Goal: Ask a question: Seek information or help from site administrators or community

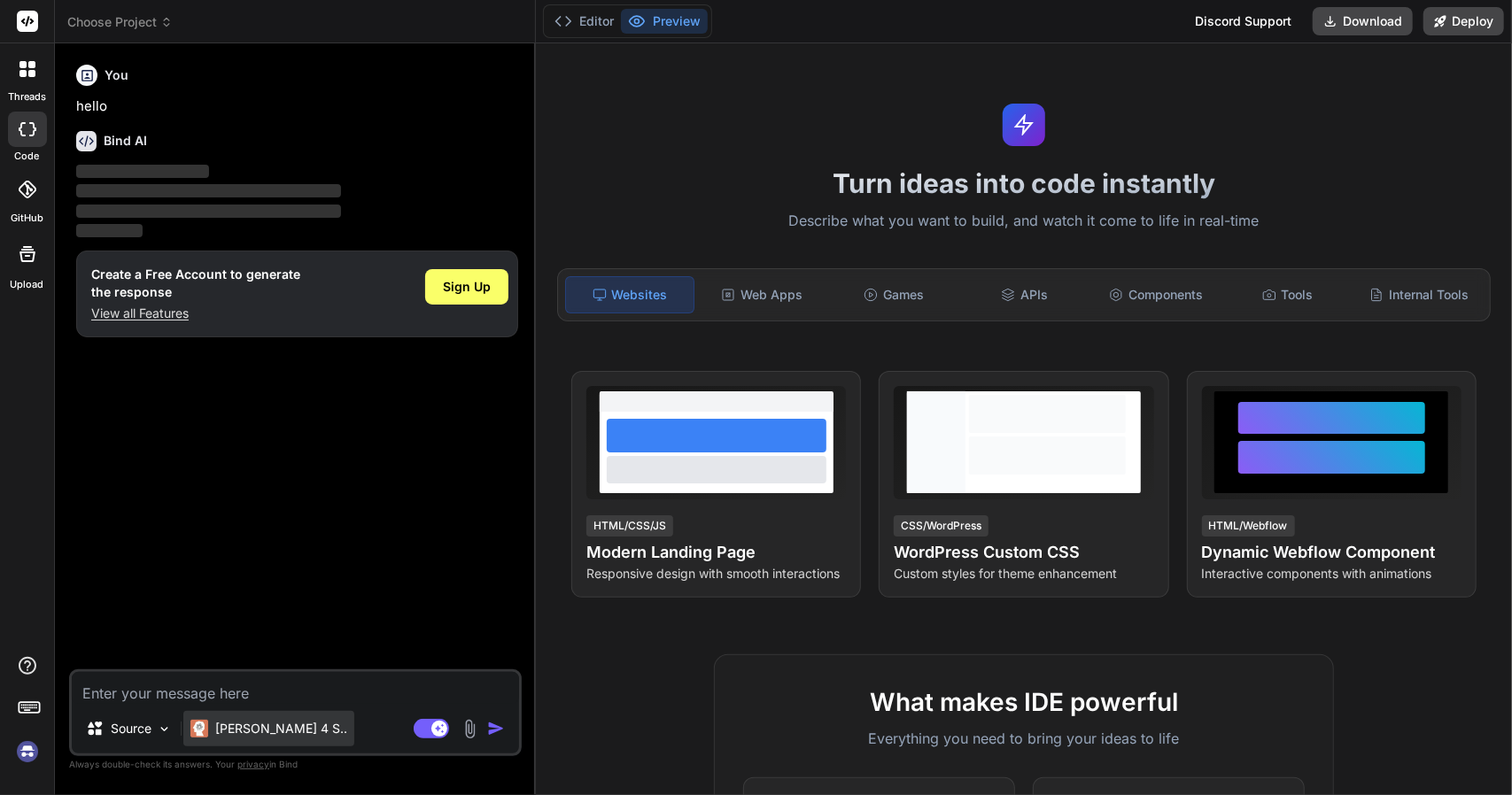
click at [283, 724] on p "[PERSON_NAME] 4 S.." at bounding box center [281, 728] width 132 height 18
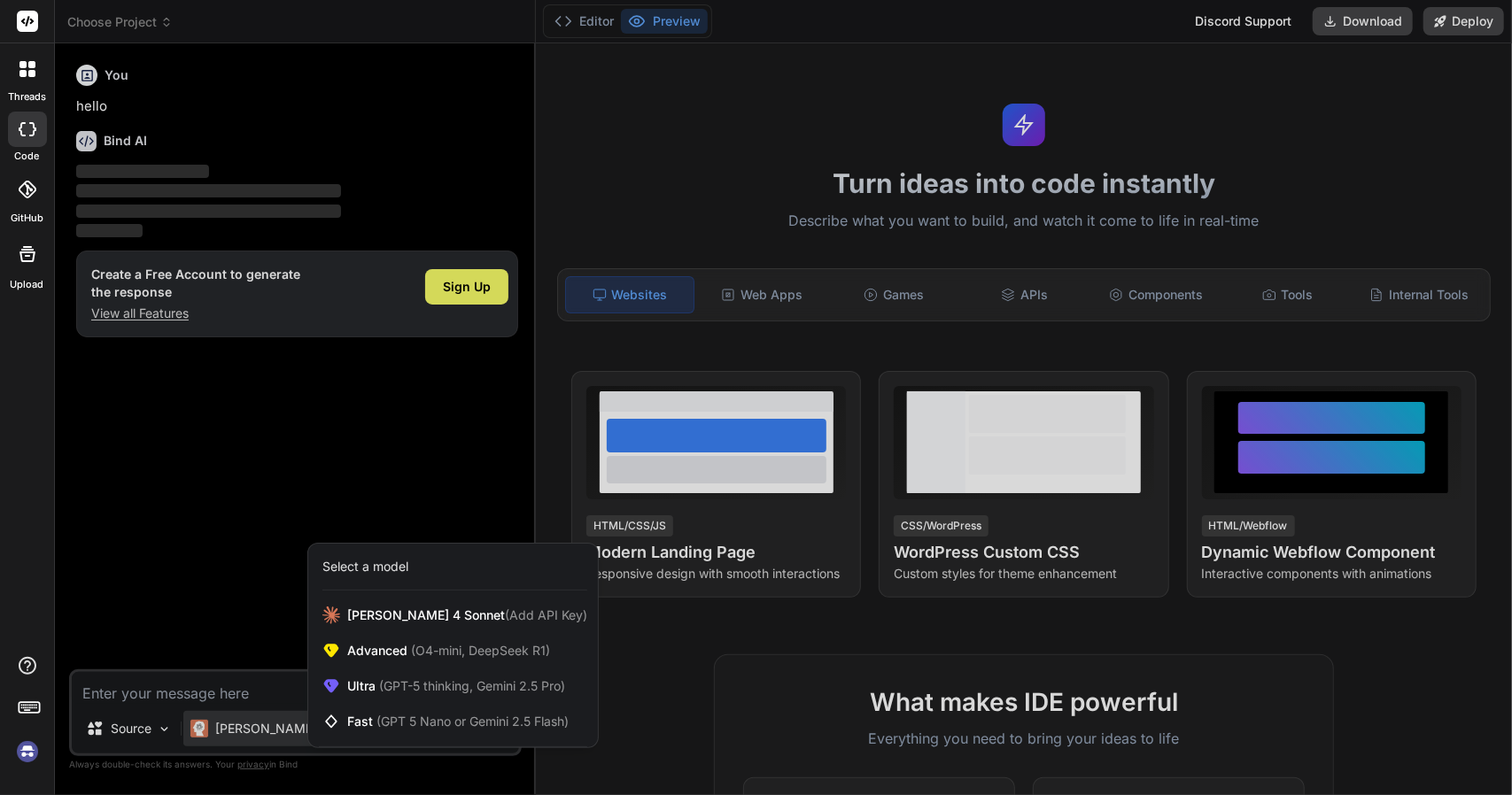
click at [283, 724] on div at bounding box center [756, 397] width 1512 height 795
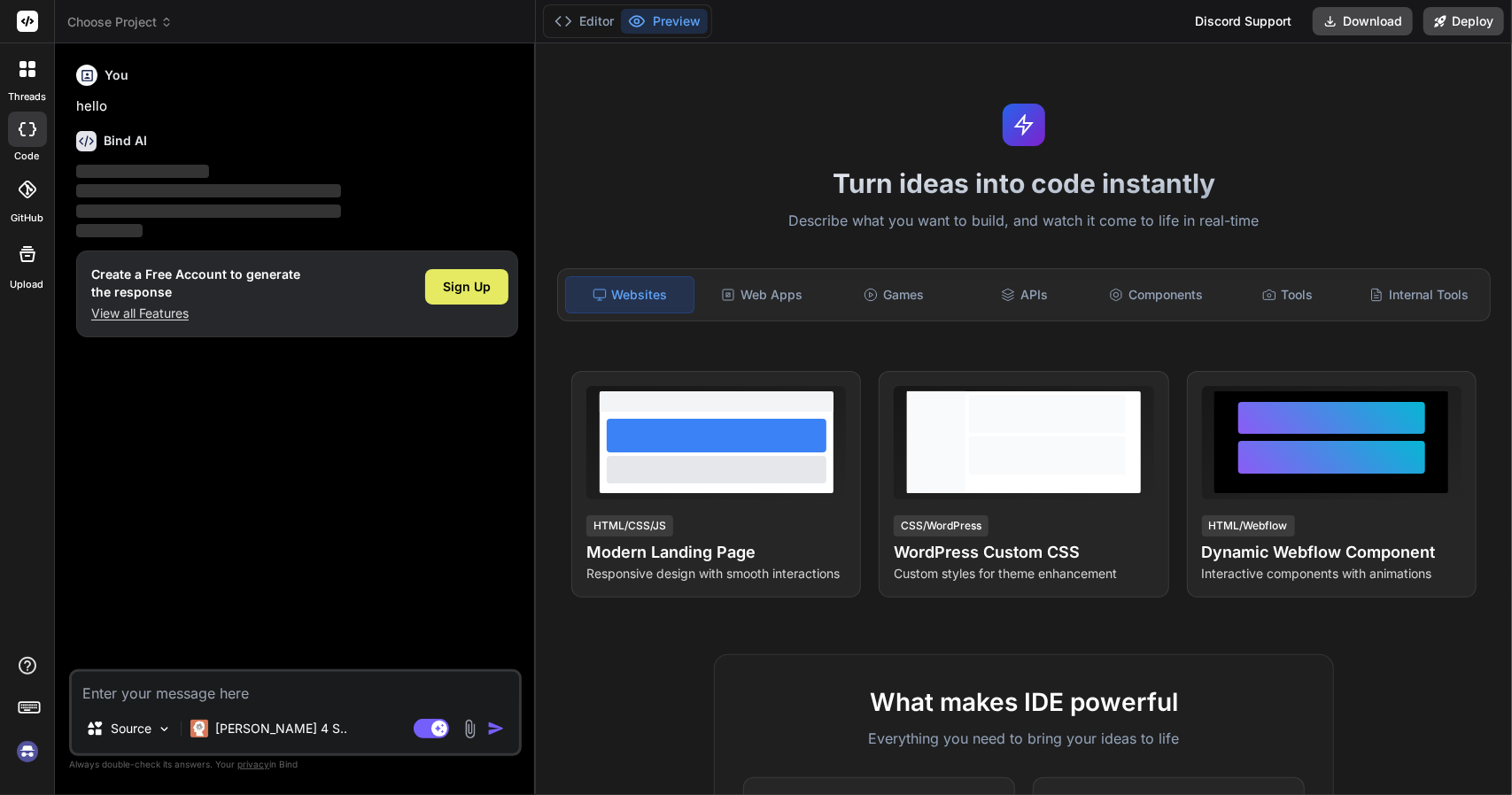
click at [476, 294] on span "Sign Up" at bounding box center [467, 287] width 48 height 18
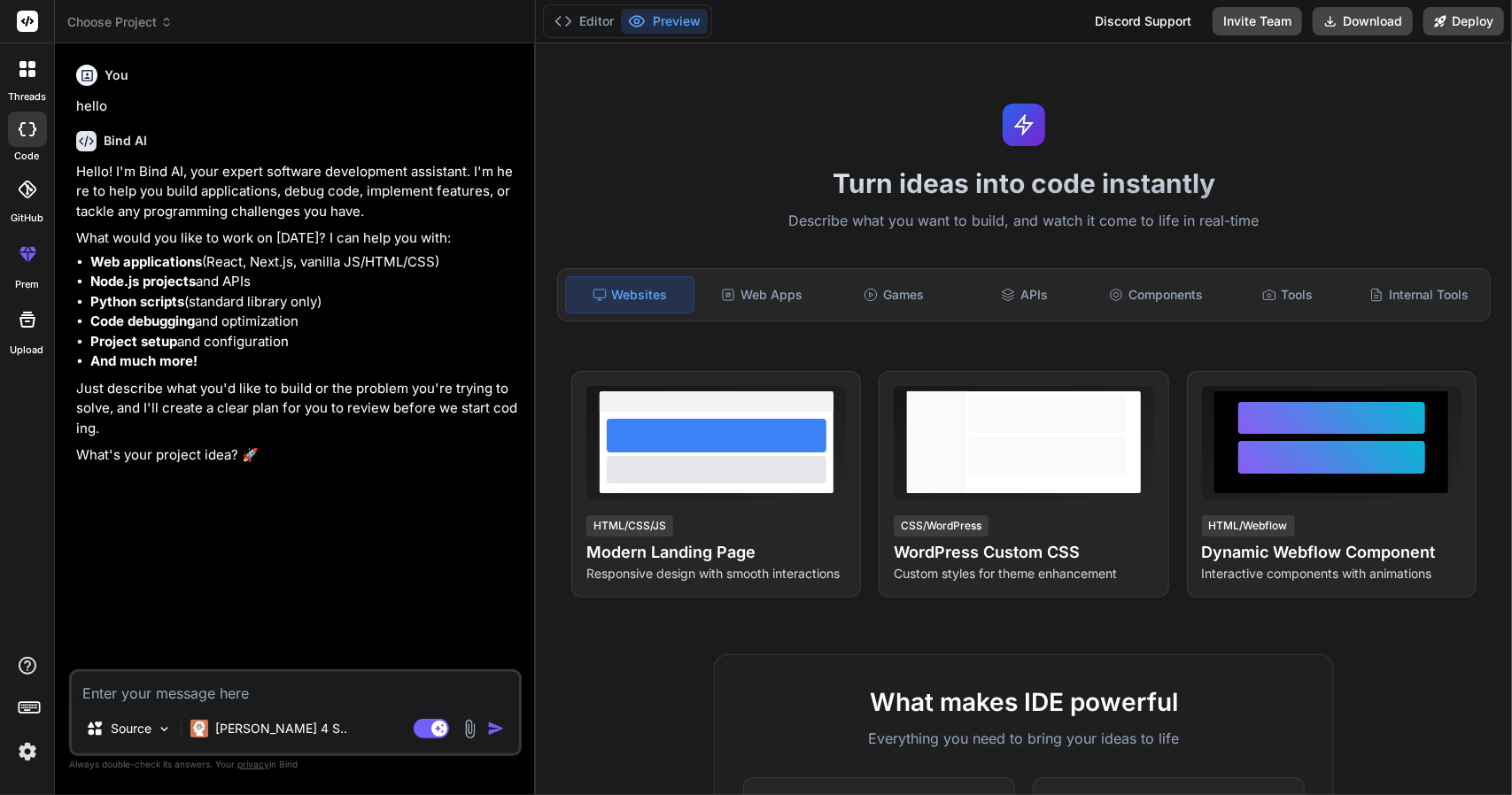
type textarea "x"
click at [356, 686] on textarea at bounding box center [295, 687] width 447 height 32
click at [312, 686] on textarea at bounding box center [295, 687] width 447 height 32
paste textarea "[URL][DOMAIN_NAME]"
type textarea "[URL][DOMAIN_NAME]"
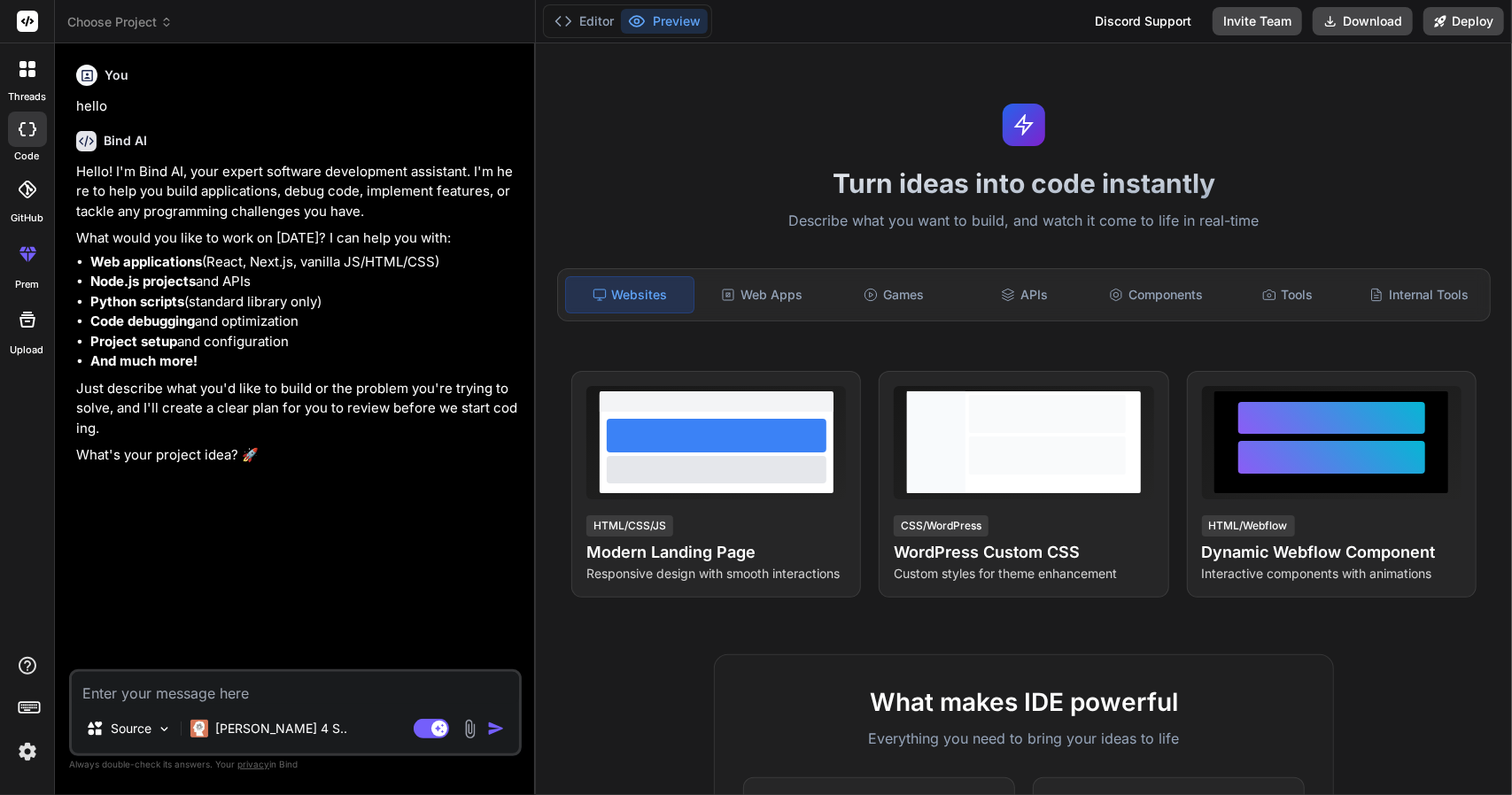
type textarea "x"
type textarea "[URL][DOMAIN_NAME]"
type textarea "x"
type textarea "[URL][DOMAIN_NAME]"
type textarea "x"
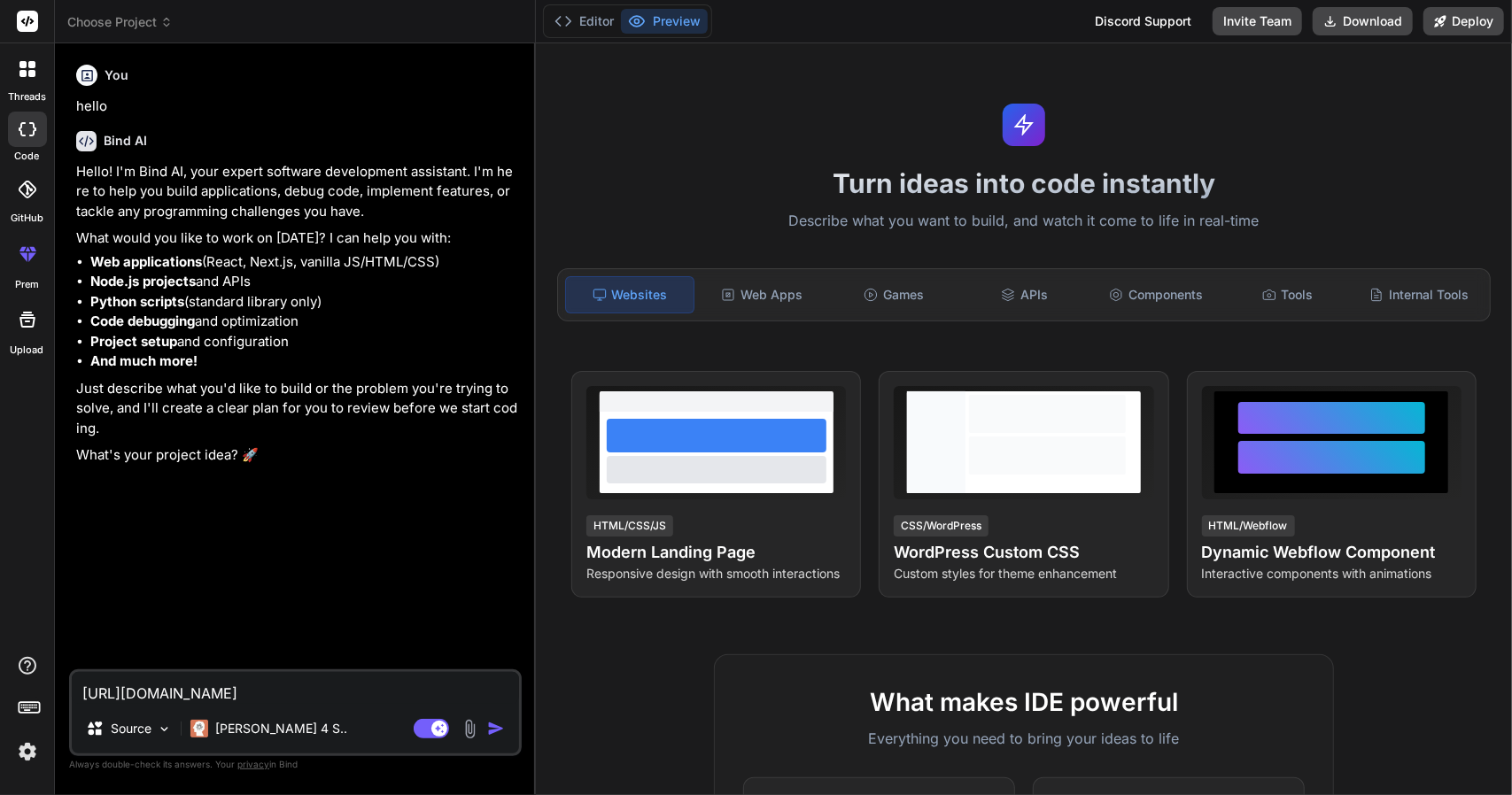
type textarea "[URL][DOMAIN_NAME]"
type textarea "x"
type textarea "[URL][DOMAIN_NAME] I"
type textarea "x"
type textarea "[URL][DOMAIN_NAME] I"
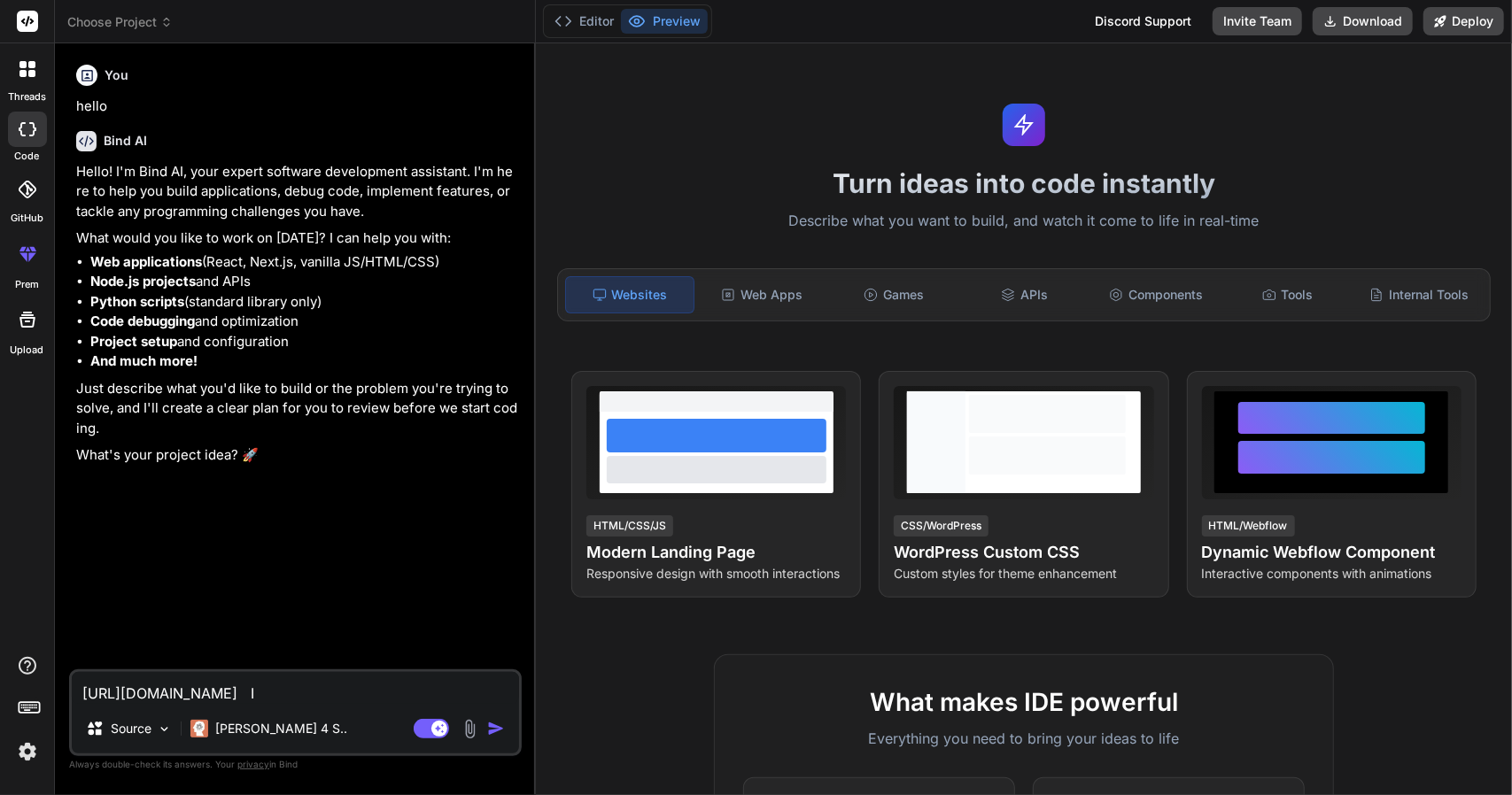
type textarea "x"
type textarea "[URL][DOMAIN_NAME] I n"
type textarea "x"
type textarea "[URL][DOMAIN_NAME] I ne"
type textarea "x"
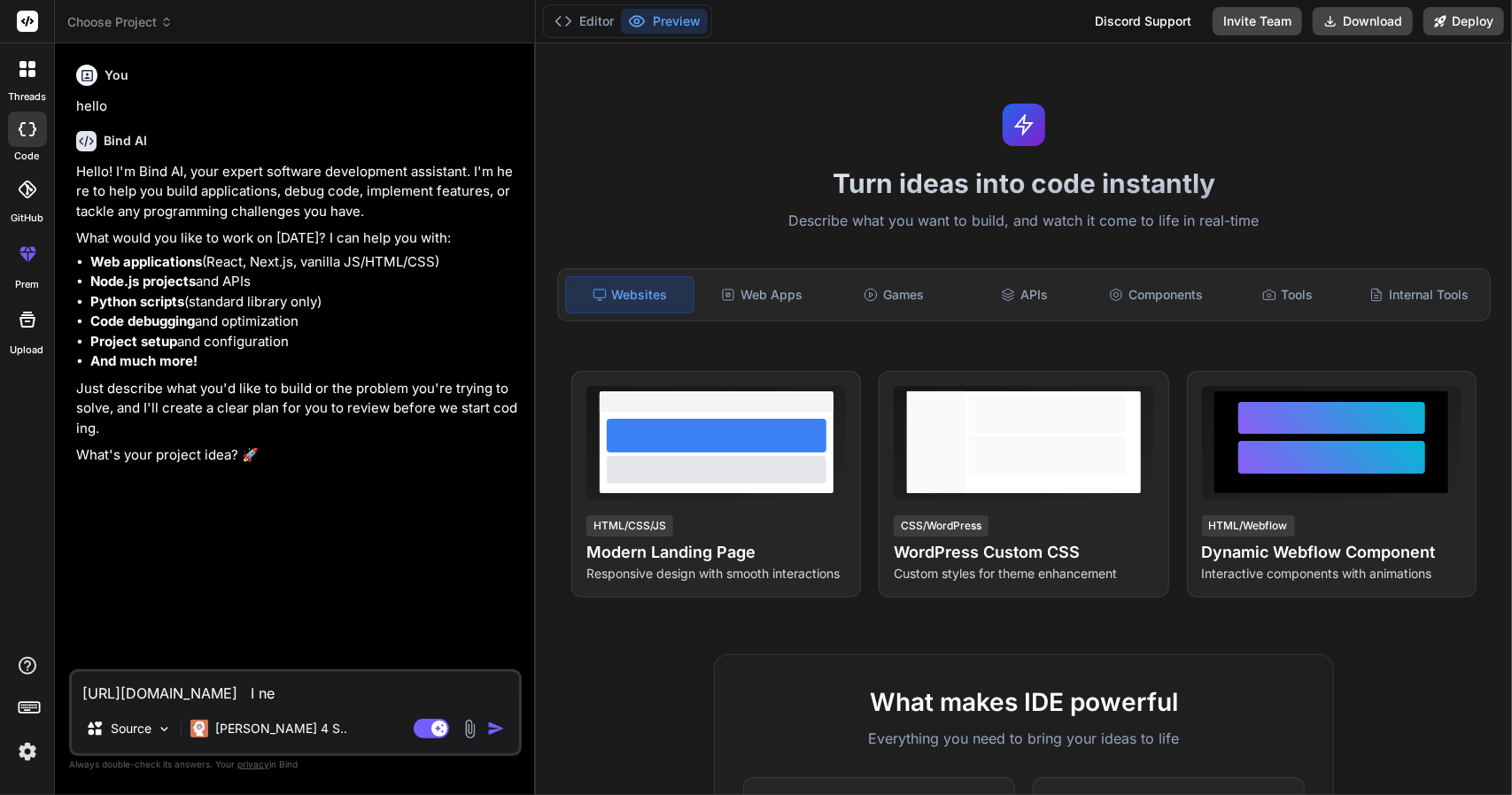
type textarea "[URL][DOMAIN_NAME] I nee"
type textarea "x"
type textarea "[URL][DOMAIN_NAME] I need"
type textarea "x"
type textarea "[URL][DOMAIN_NAME] I need"
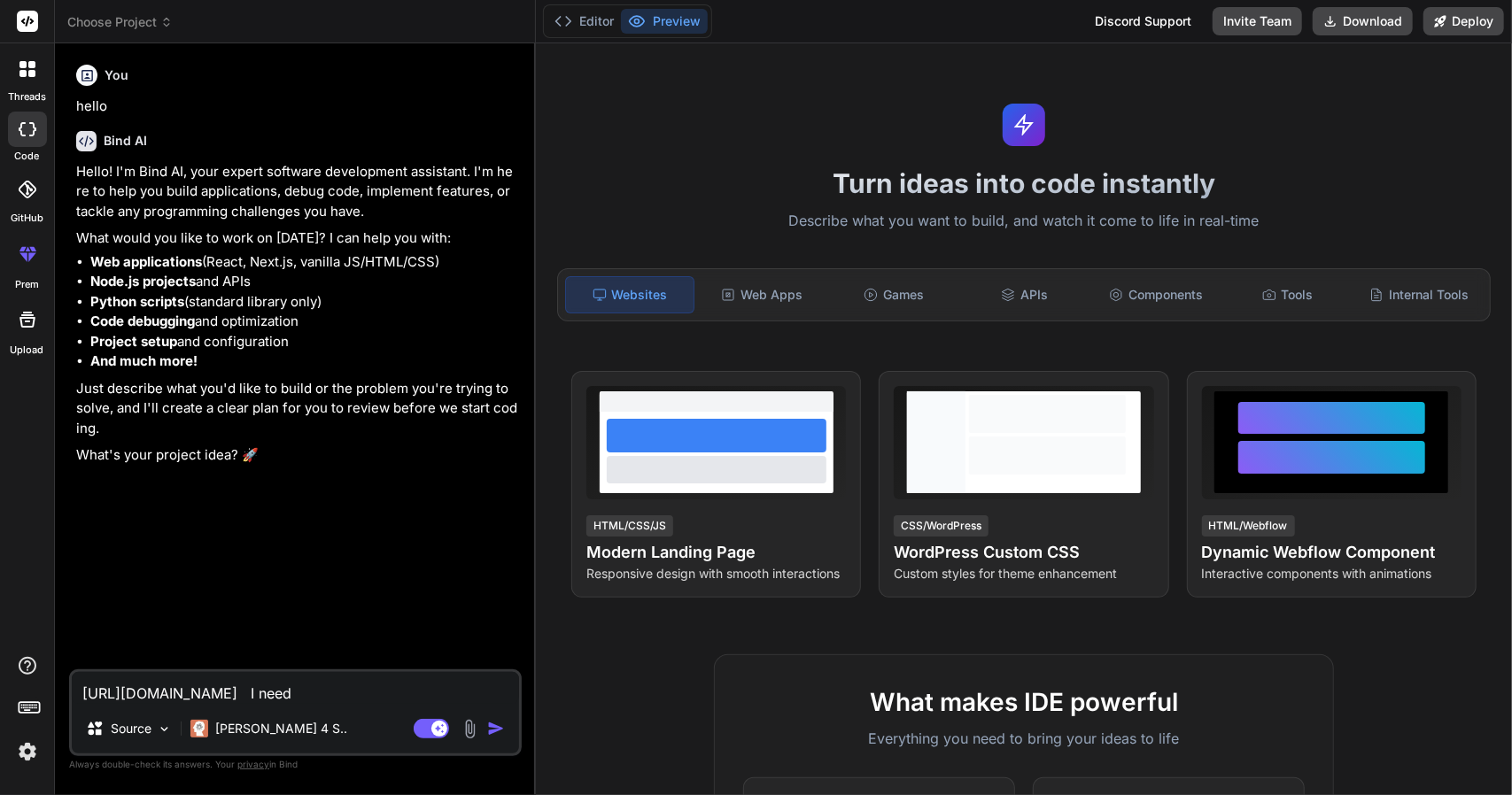
type textarea "x"
type textarea "[URL][DOMAIN_NAME] I need a"
type textarea "x"
type textarea "[URL][DOMAIN_NAME] I need a"
type textarea "x"
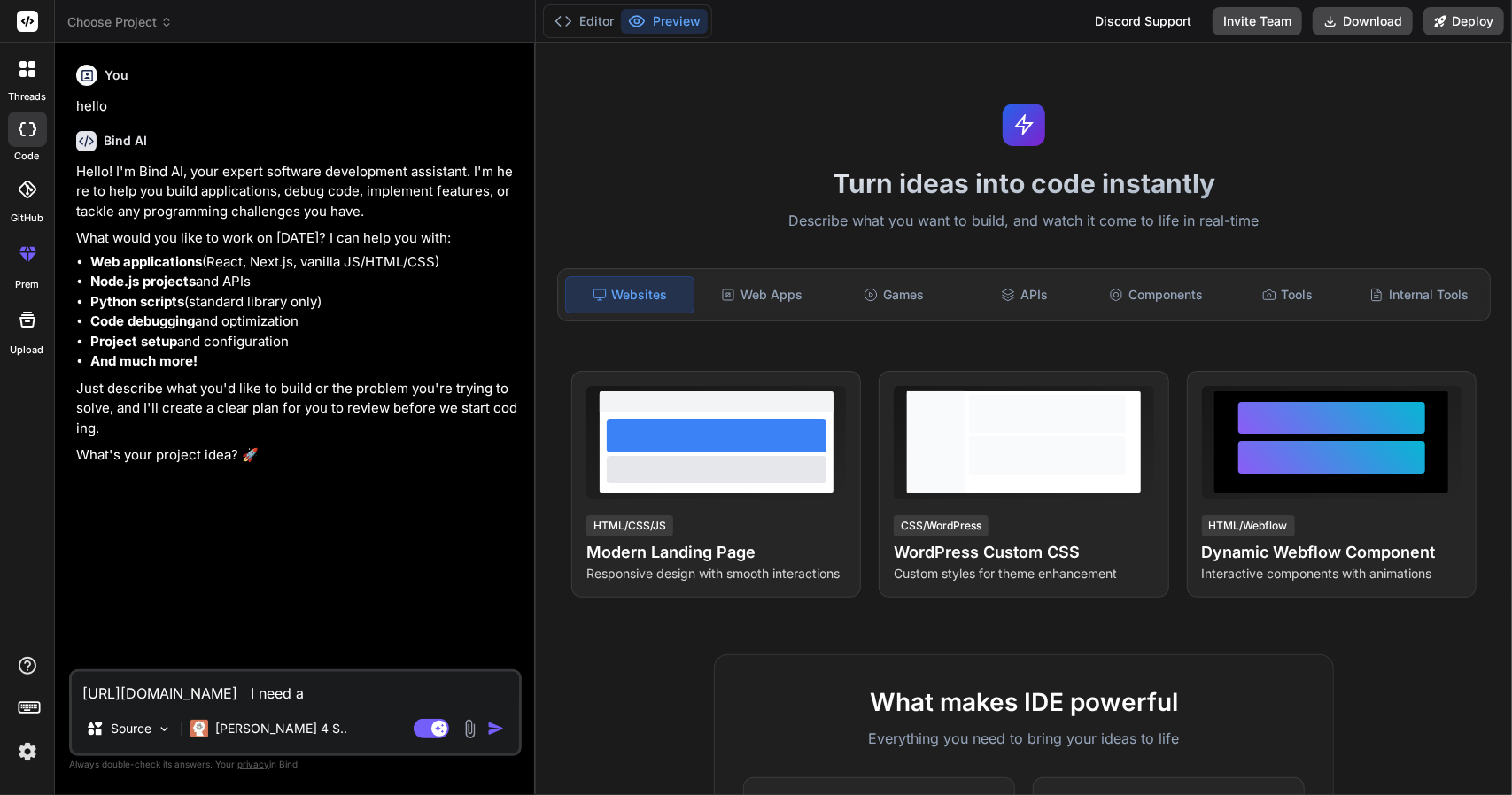
type textarea "[URL][DOMAIN_NAME] I need a w"
type textarea "x"
type textarea "[URL][DOMAIN_NAME] I need a we"
type textarea "x"
type textarea "[URL][DOMAIN_NAME] I need a web"
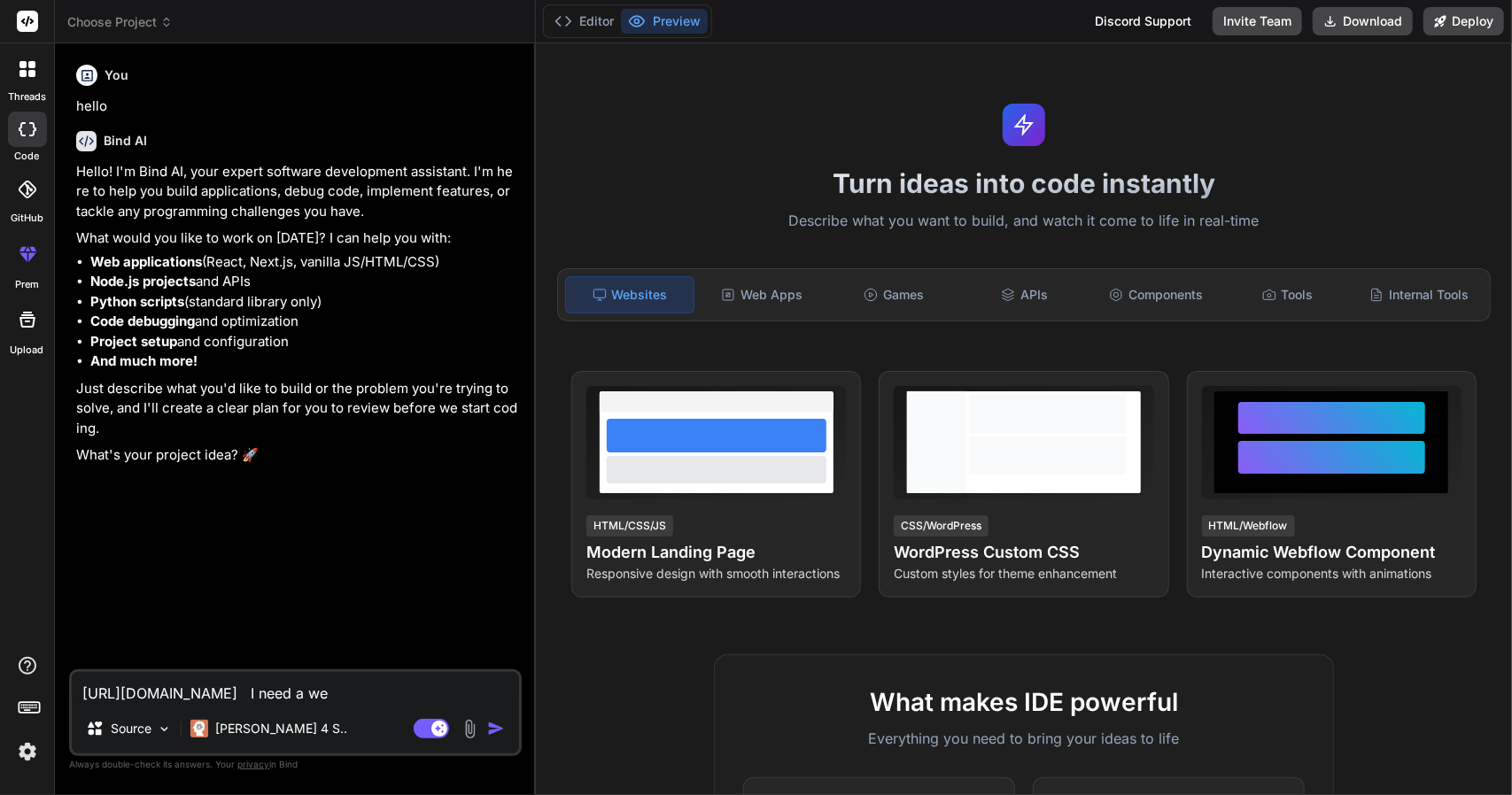
type textarea "x"
type textarea "[URL][DOMAIN_NAME] I need a webs"
type textarea "x"
type textarea "[URL][DOMAIN_NAME] I need a websi"
type textarea "x"
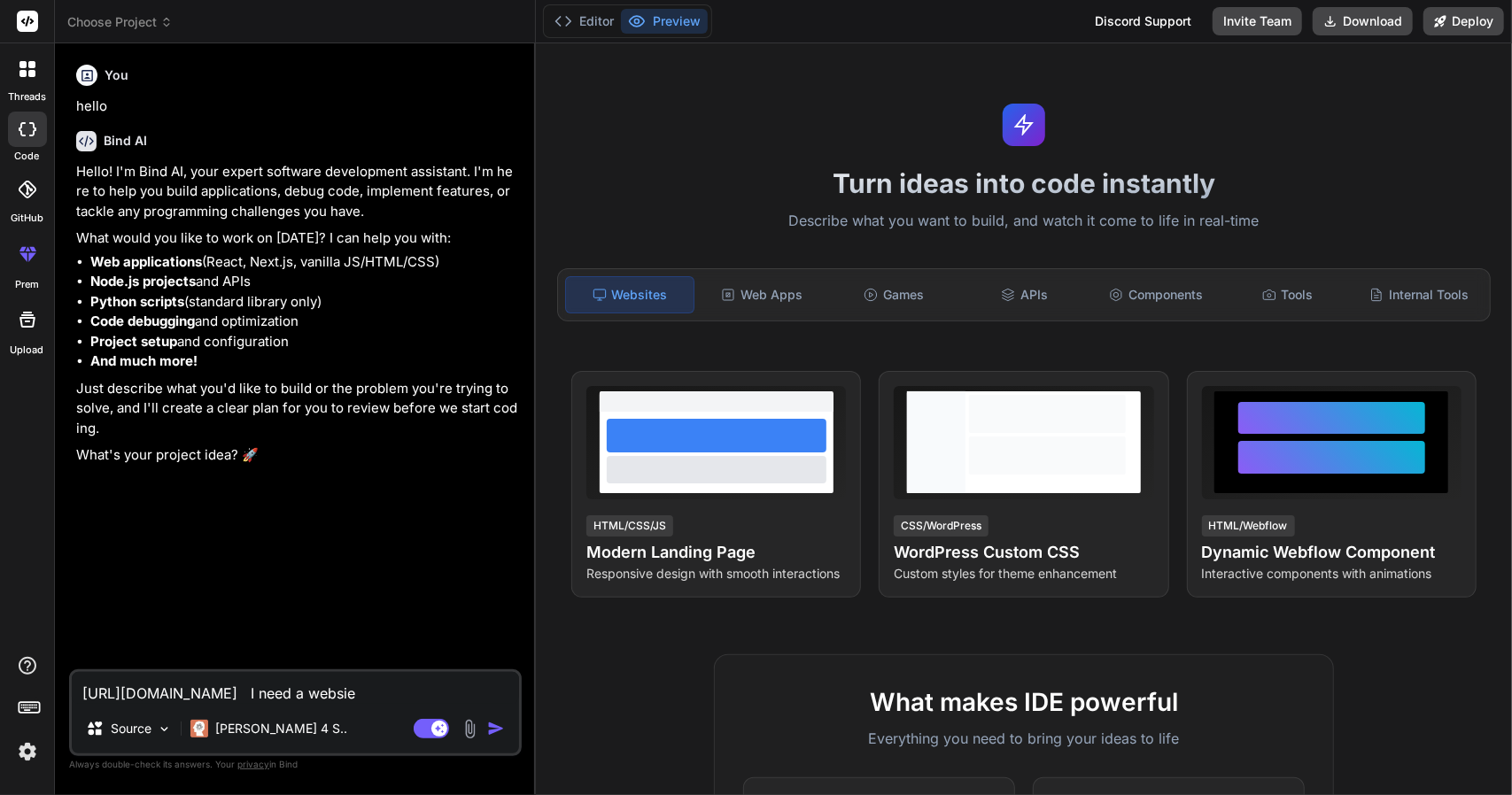
type textarea "[URL][DOMAIN_NAME] I need a websier"
type textarea "x"
type textarea "[URL][DOMAIN_NAME] I need a websiert"
type textarea "x"
type textarea "[URL][DOMAIN_NAME] I need a websiert"
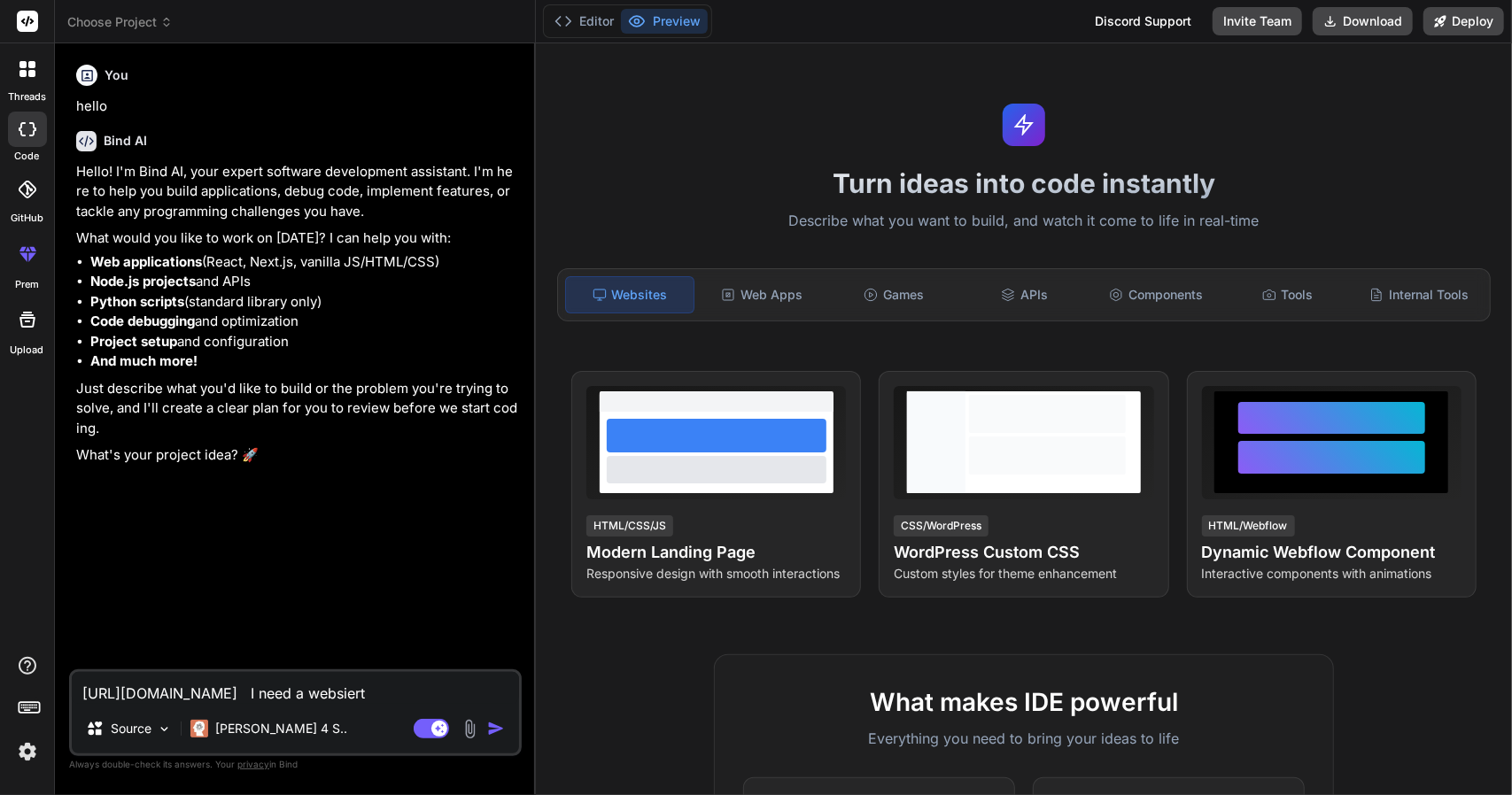
type textarea "x"
type textarea "[URL][DOMAIN_NAME] I need a websiert"
type textarea "x"
type textarea "[URL][DOMAIN_NAME] I need a websier"
type textarea "x"
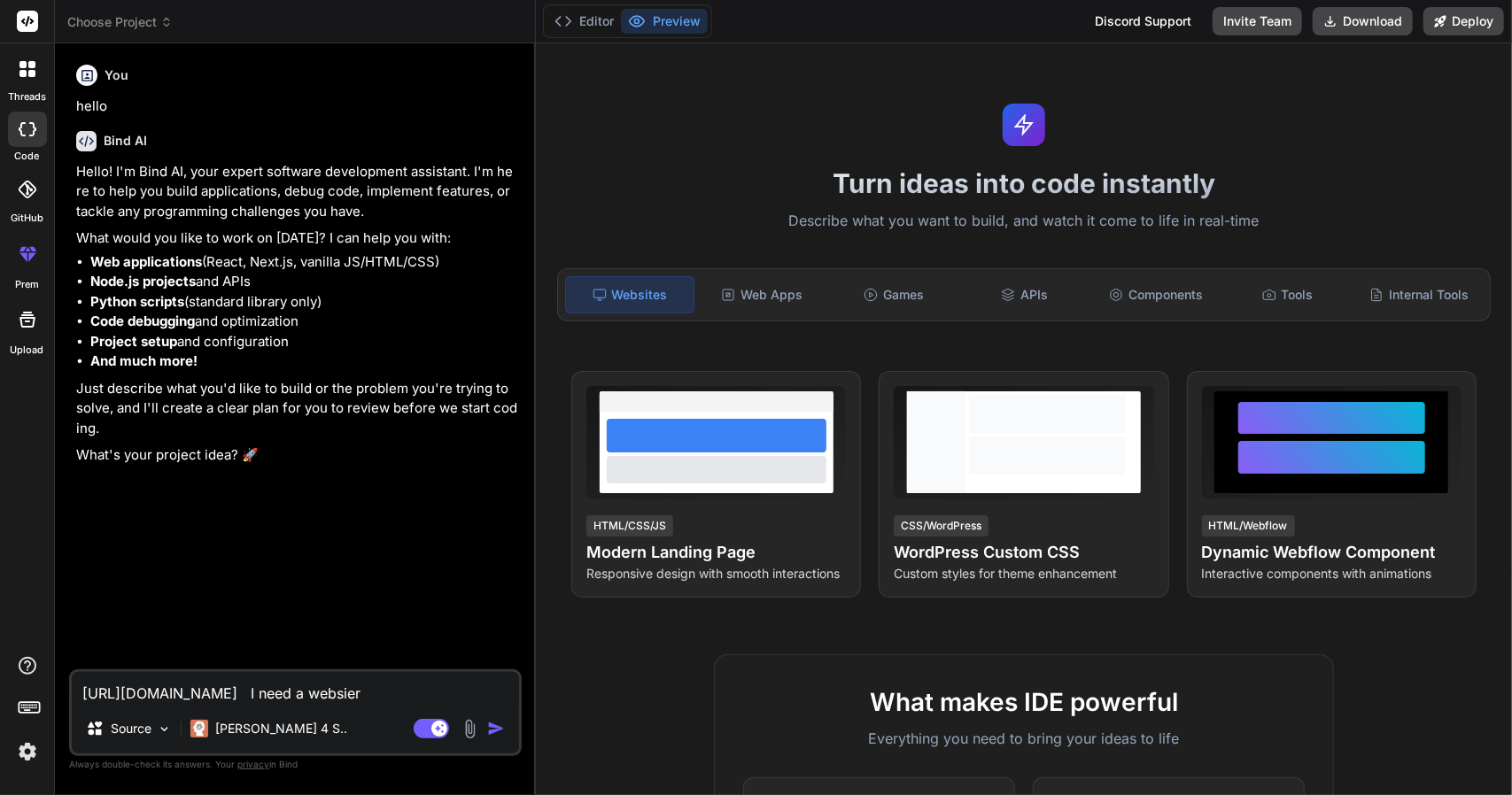
type textarea "[URL][DOMAIN_NAME] I need a websie"
type textarea "x"
type textarea "[URL][DOMAIN_NAME] I need a websi"
type textarea "x"
type textarea "[URL][DOMAIN_NAME] I need a websit"
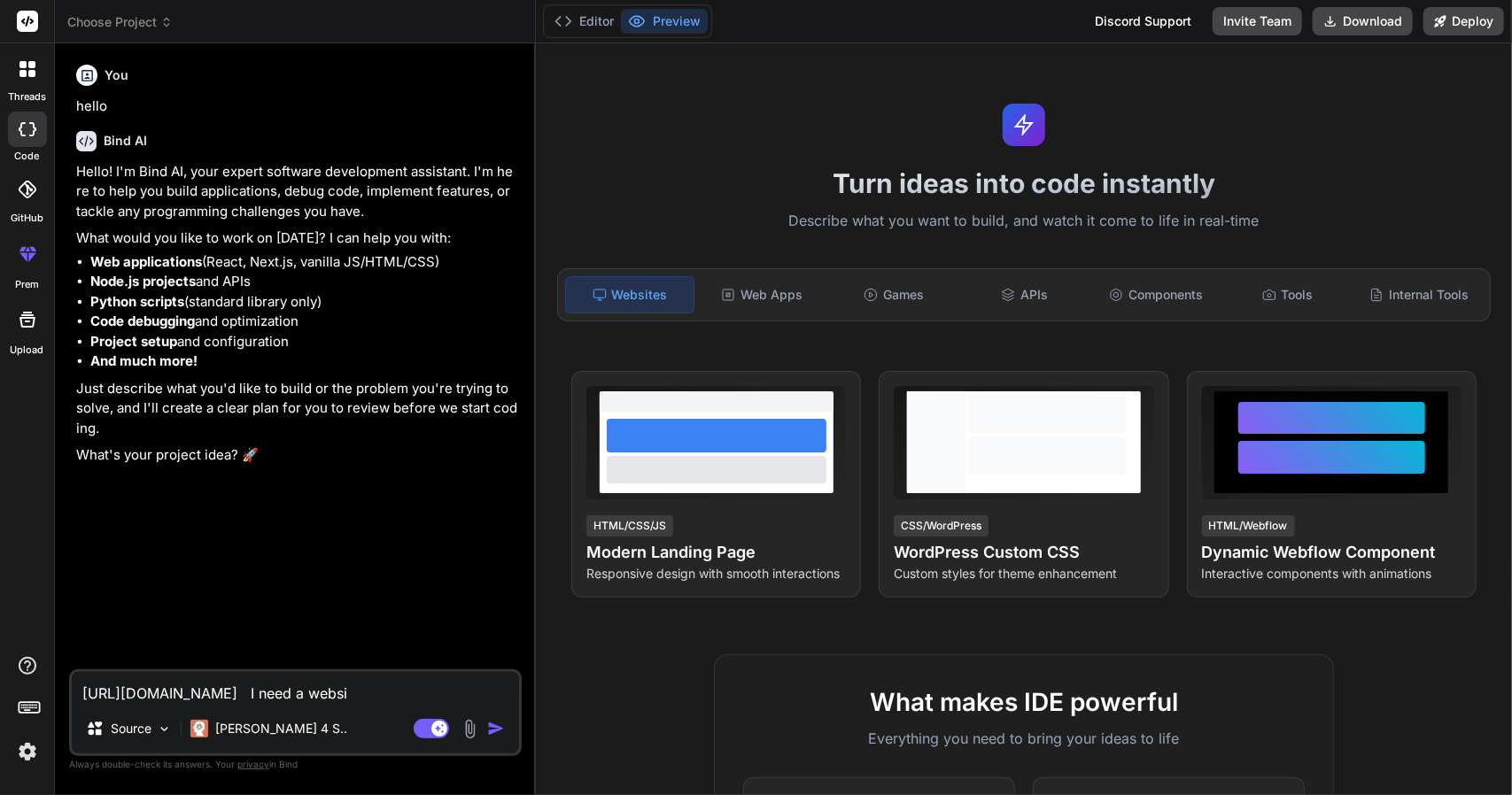
type textarea "x"
type textarea "[URL][DOMAIN_NAME] I need a website"
type textarea "x"
type textarea "[URL][DOMAIN_NAME] I need a website"
type textarea "x"
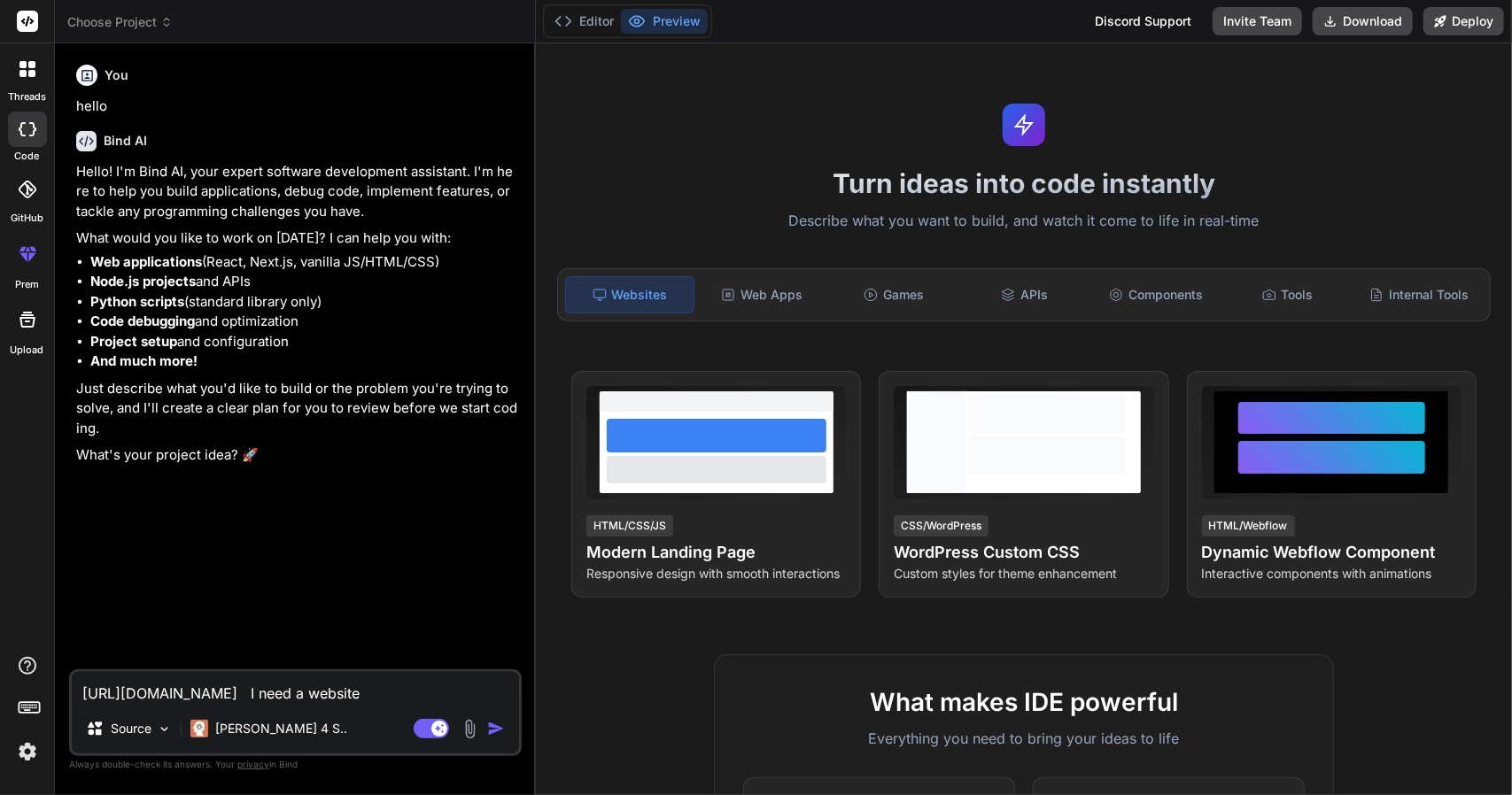
type textarea "[URL][DOMAIN_NAME] I need a website t"
type textarea "x"
type textarea "[URL][DOMAIN_NAME] I need a website th"
type textarea "x"
type textarea "[URL][DOMAIN_NAME] I need a website tha"
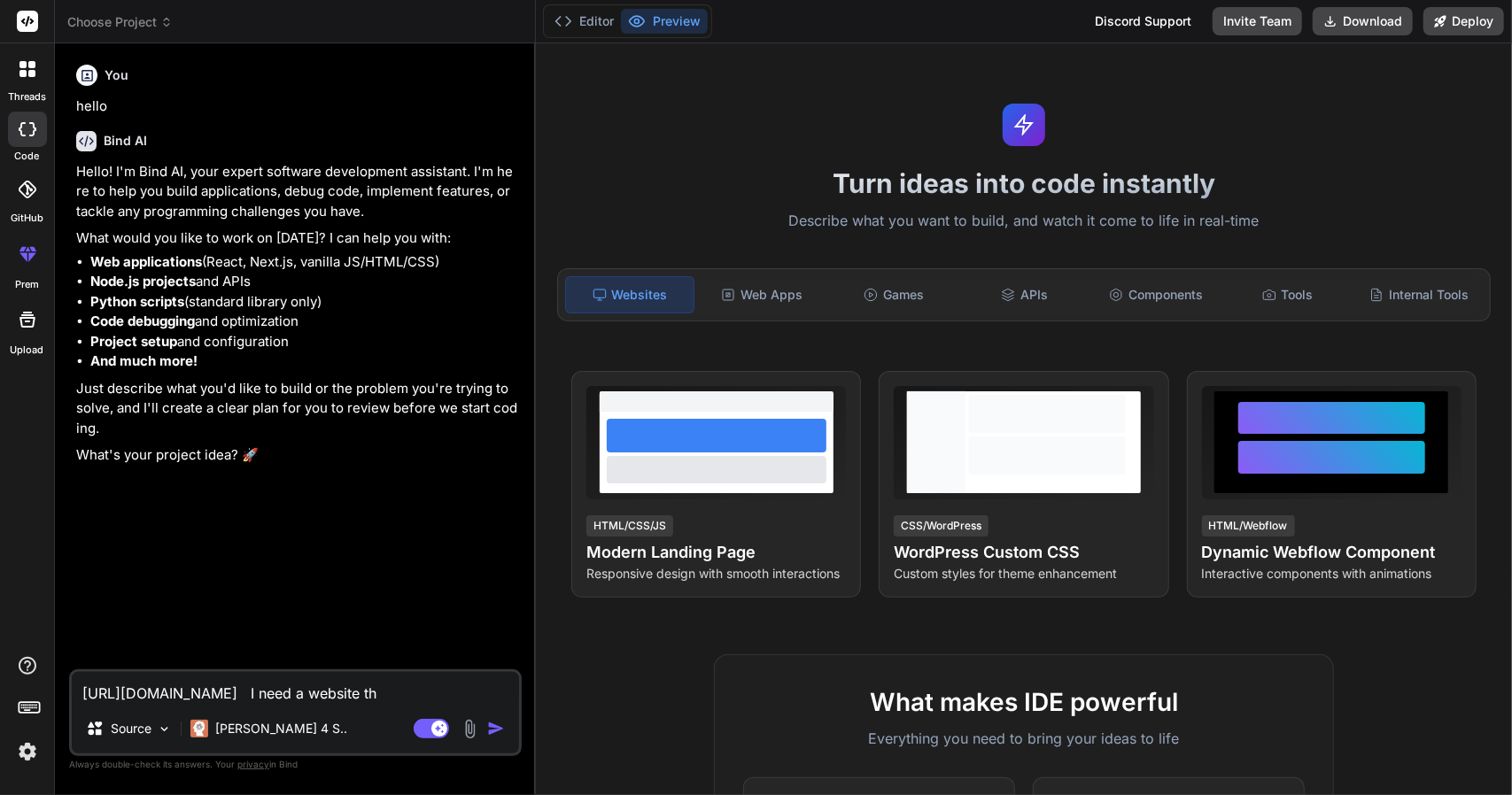
type textarea "x"
type textarea "[URL][DOMAIN_NAME] I need a website that"
type textarea "x"
type textarea "[URL][DOMAIN_NAME] I need a website that"
type textarea "x"
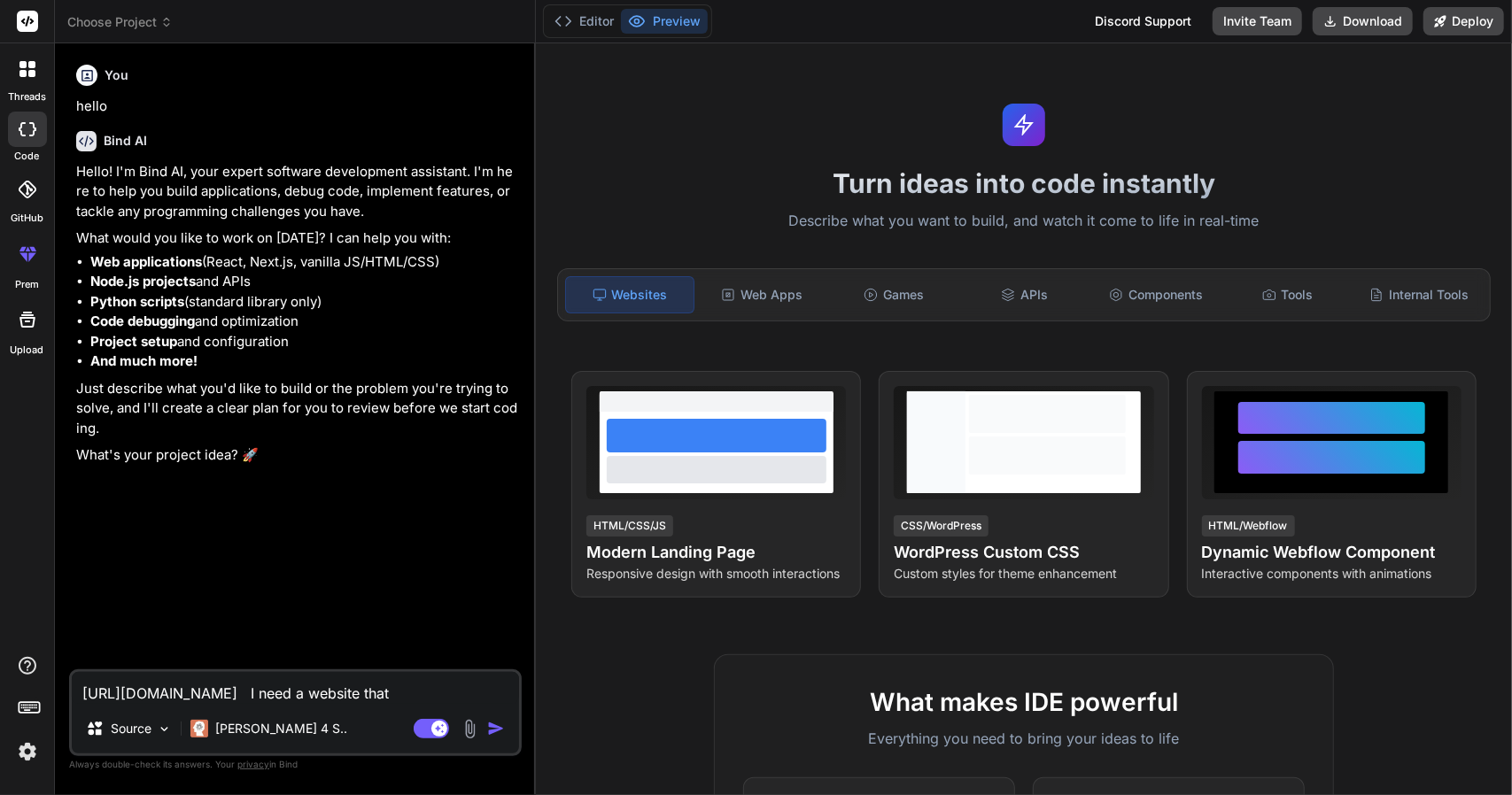
type textarea "[URL][DOMAIN_NAME] I need a website that"
type textarea "x"
type textarea "[URL][DOMAIN_NAME] I need a website tha"
type textarea "x"
type textarea "[URL][DOMAIN_NAME] I need a website th"
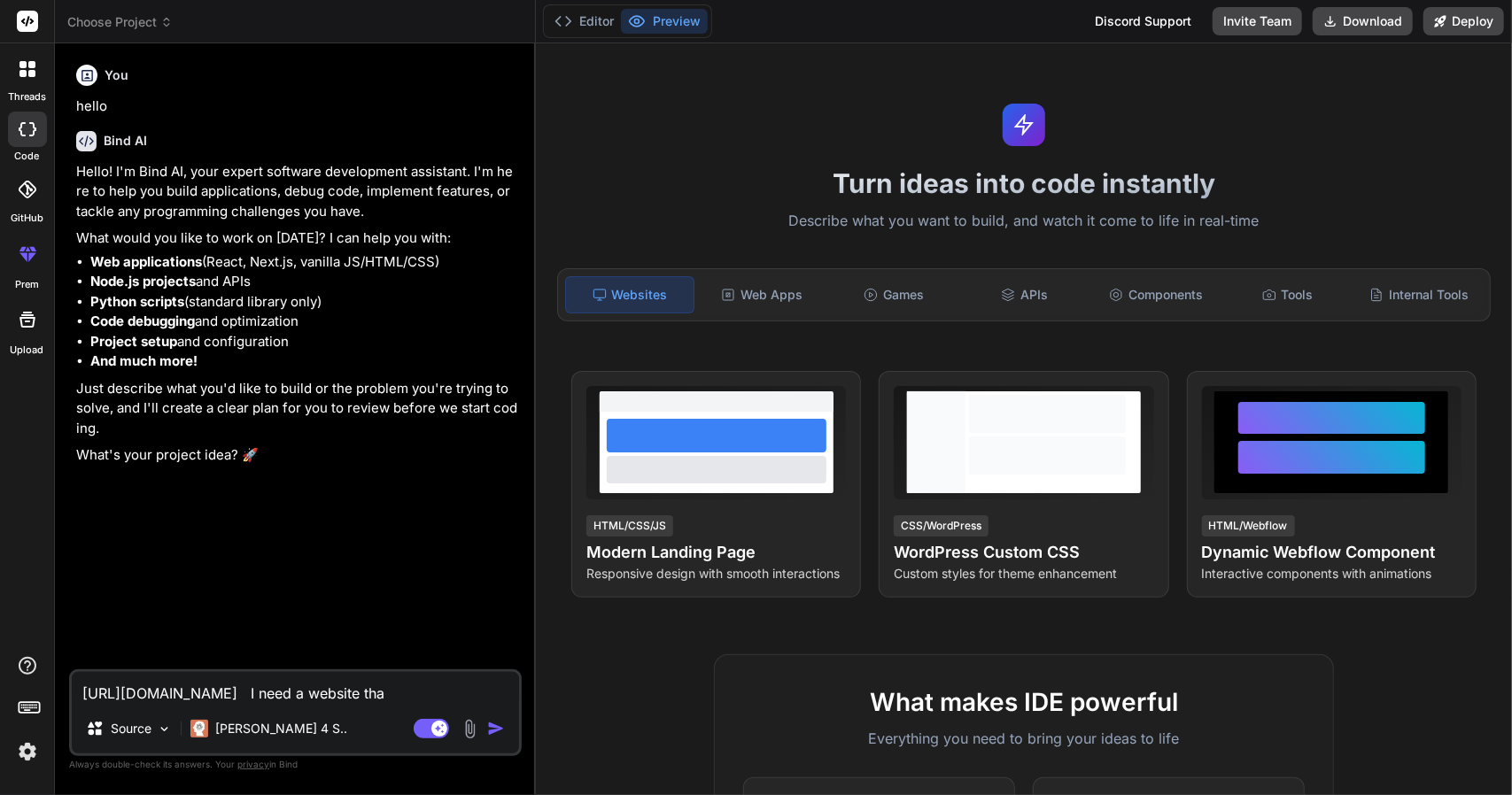
type textarea "x"
type textarea "[URL][DOMAIN_NAME] I need a website t"
type textarea "x"
type textarea "[URL][DOMAIN_NAME] I need a website"
type textarea "x"
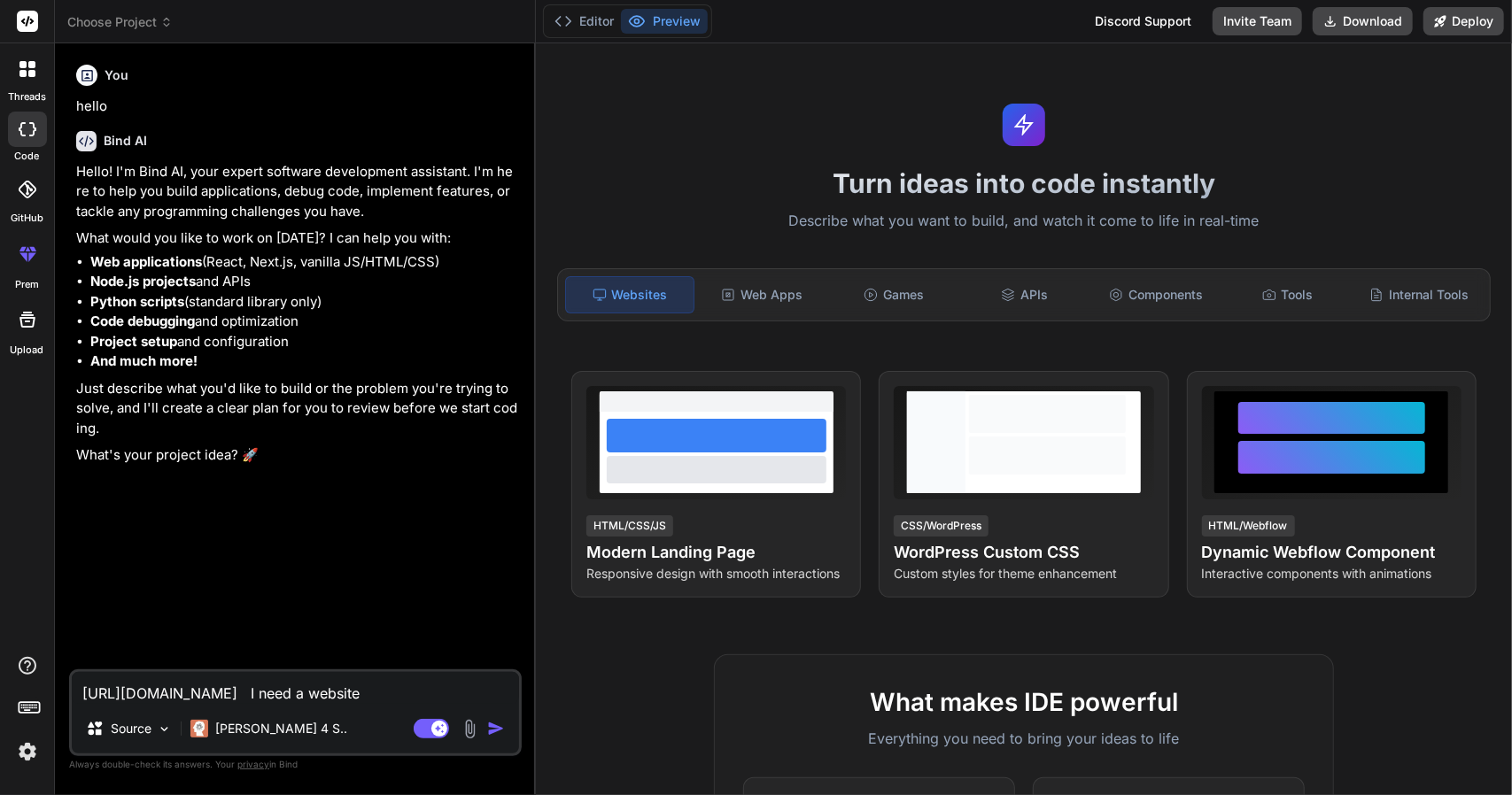
type textarea "[URL][DOMAIN_NAME] I need a website"
type textarea "x"
type textarea "[URL][DOMAIN_NAME] I need a websit"
type textarea "x"
type textarea "[URL][DOMAIN_NAME] I need a websi"
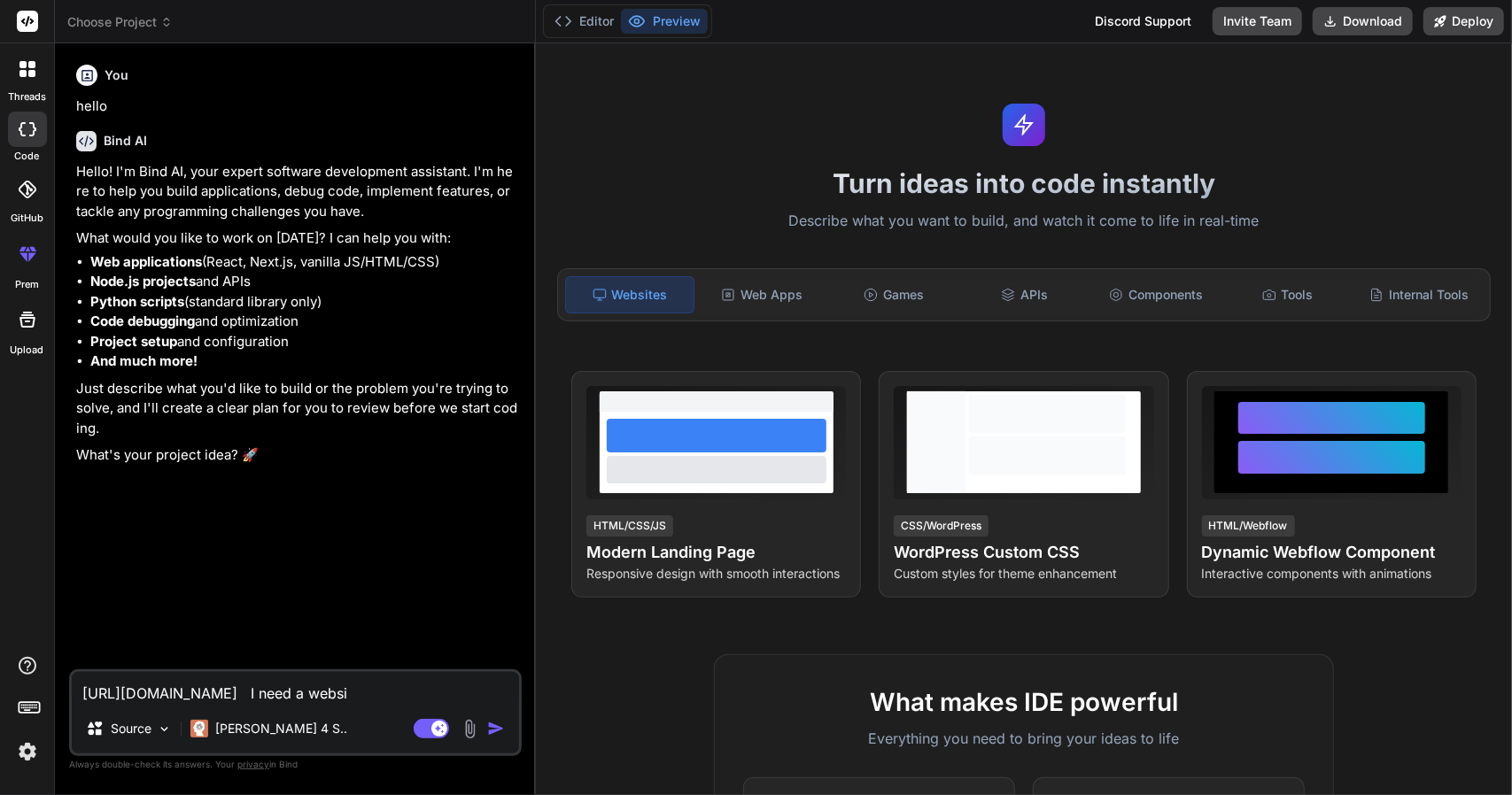
type textarea "x"
type textarea "[URL][DOMAIN_NAME] I need a webs"
type textarea "x"
type textarea "[URL][DOMAIN_NAME] I need a web"
type textarea "x"
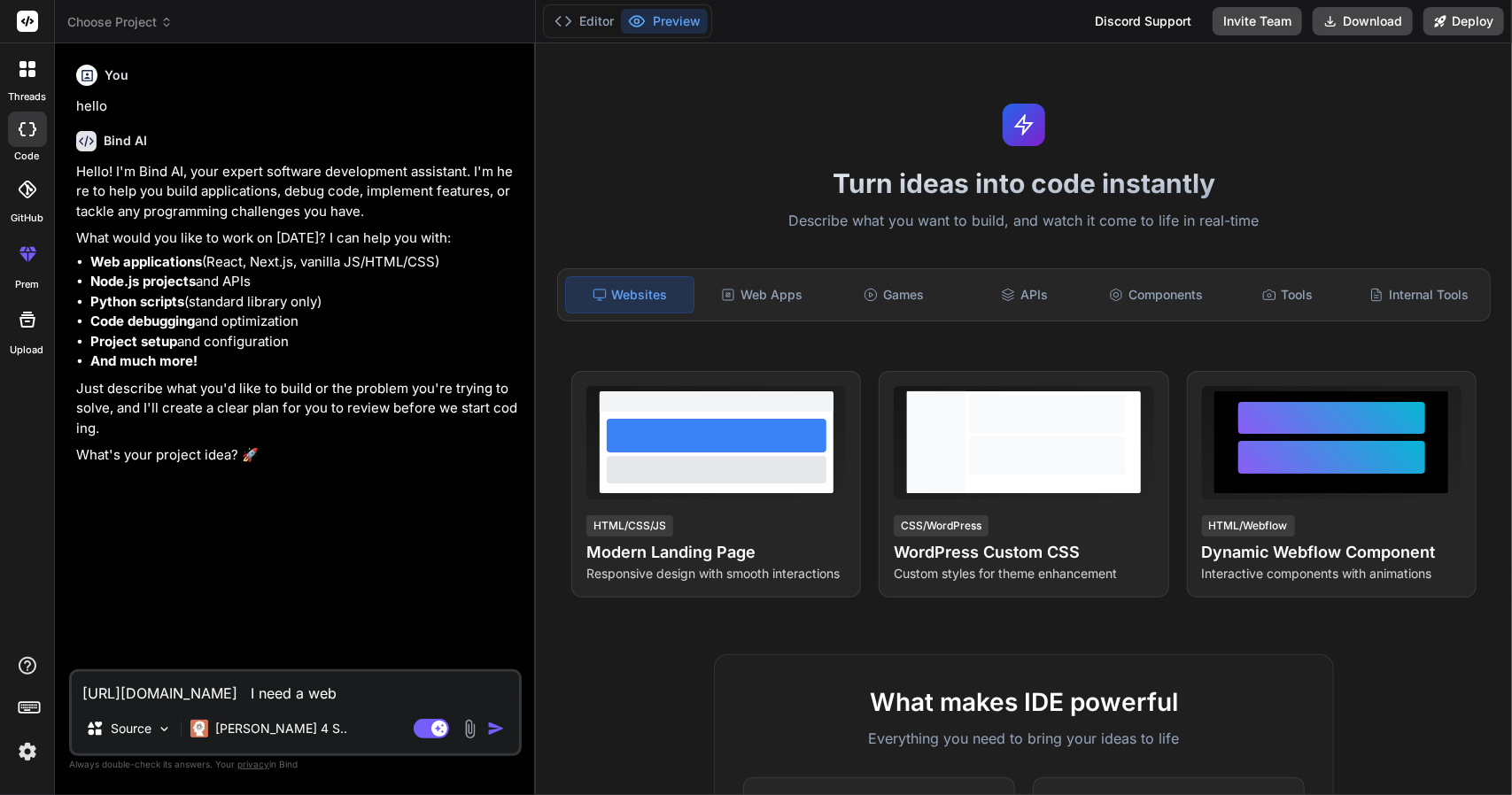
type textarea "[URL][DOMAIN_NAME] I need a we"
type textarea "x"
type textarea "[URL][DOMAIN_NAME] I need a w"
type textarea "x"
type textarea "[URL][DOMAIN_NAME] I need a"
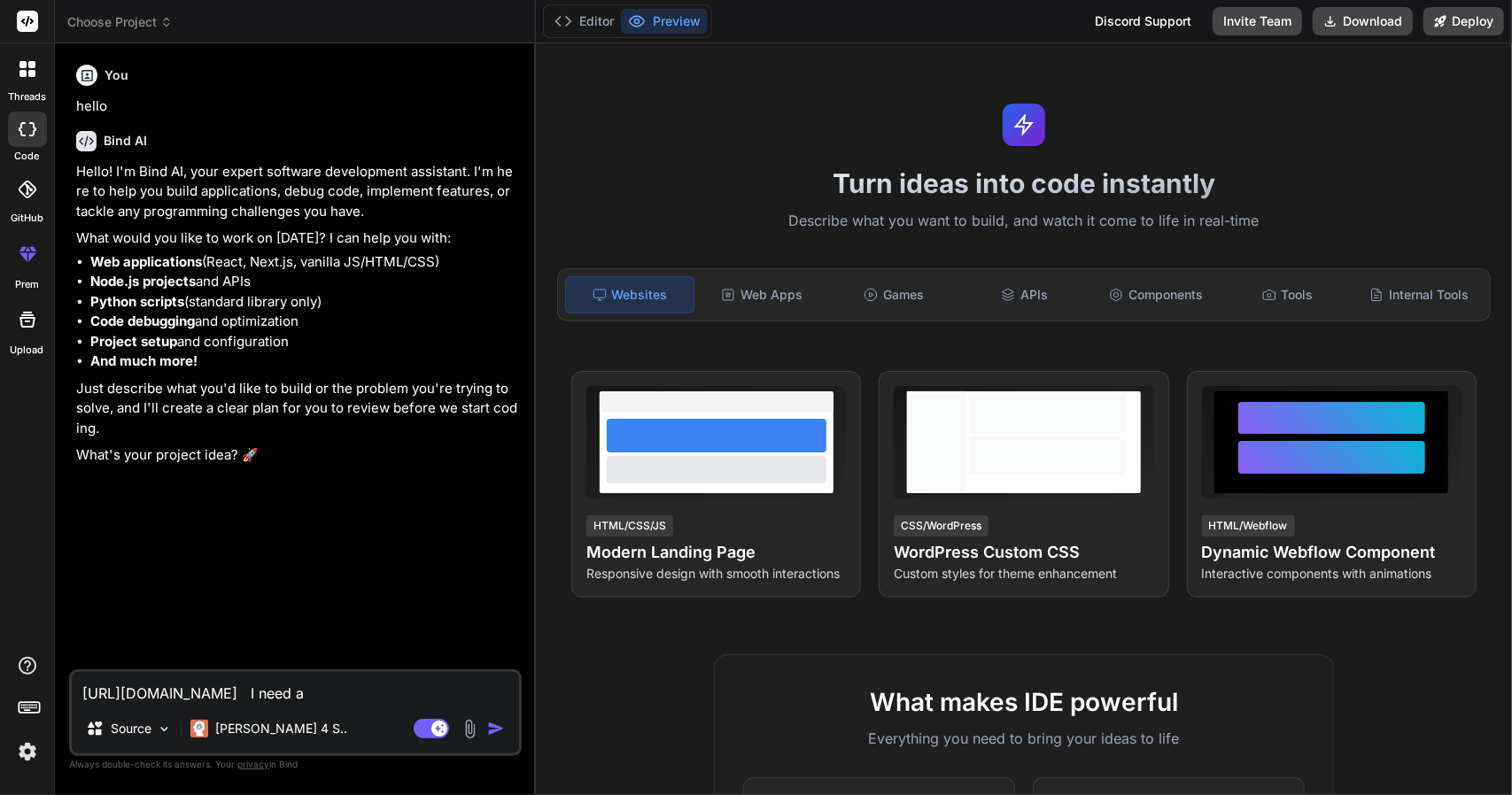
type textarea "x"
type textarea "[URL][DOMAIN_NAME] I need a"
type textarea "x"
type textarea "[URL][DOMAIN_NAME] I need"
type textarea "x"
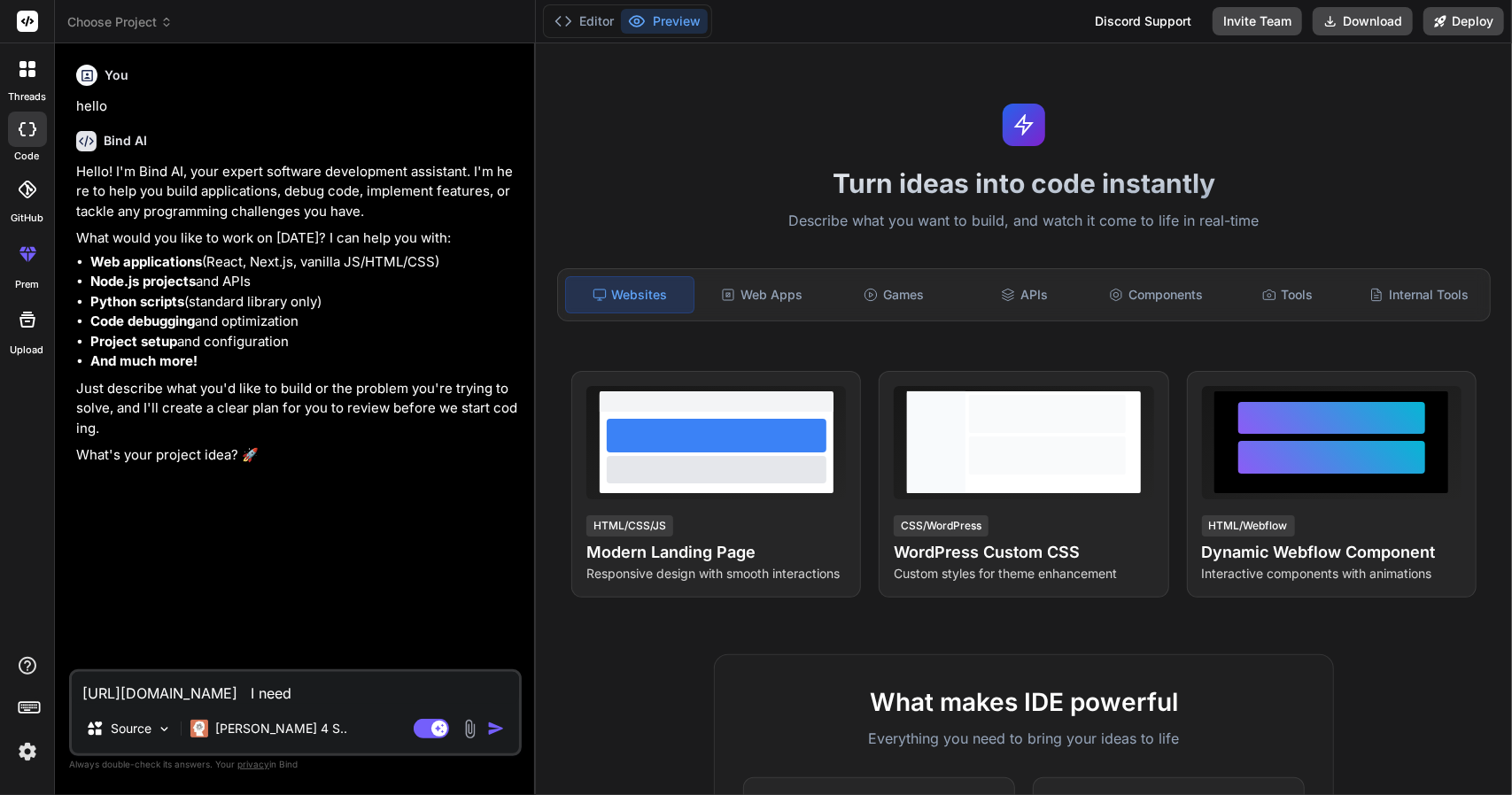
type textarea "[URL][DOMAIN_NAME] I need a"
type textarea "x"
type textarea "[URL][DOMAIN_NAME] I need a"
type textarea "x"
type textarea "[URL][DOMAIN_NAME] I need a e"
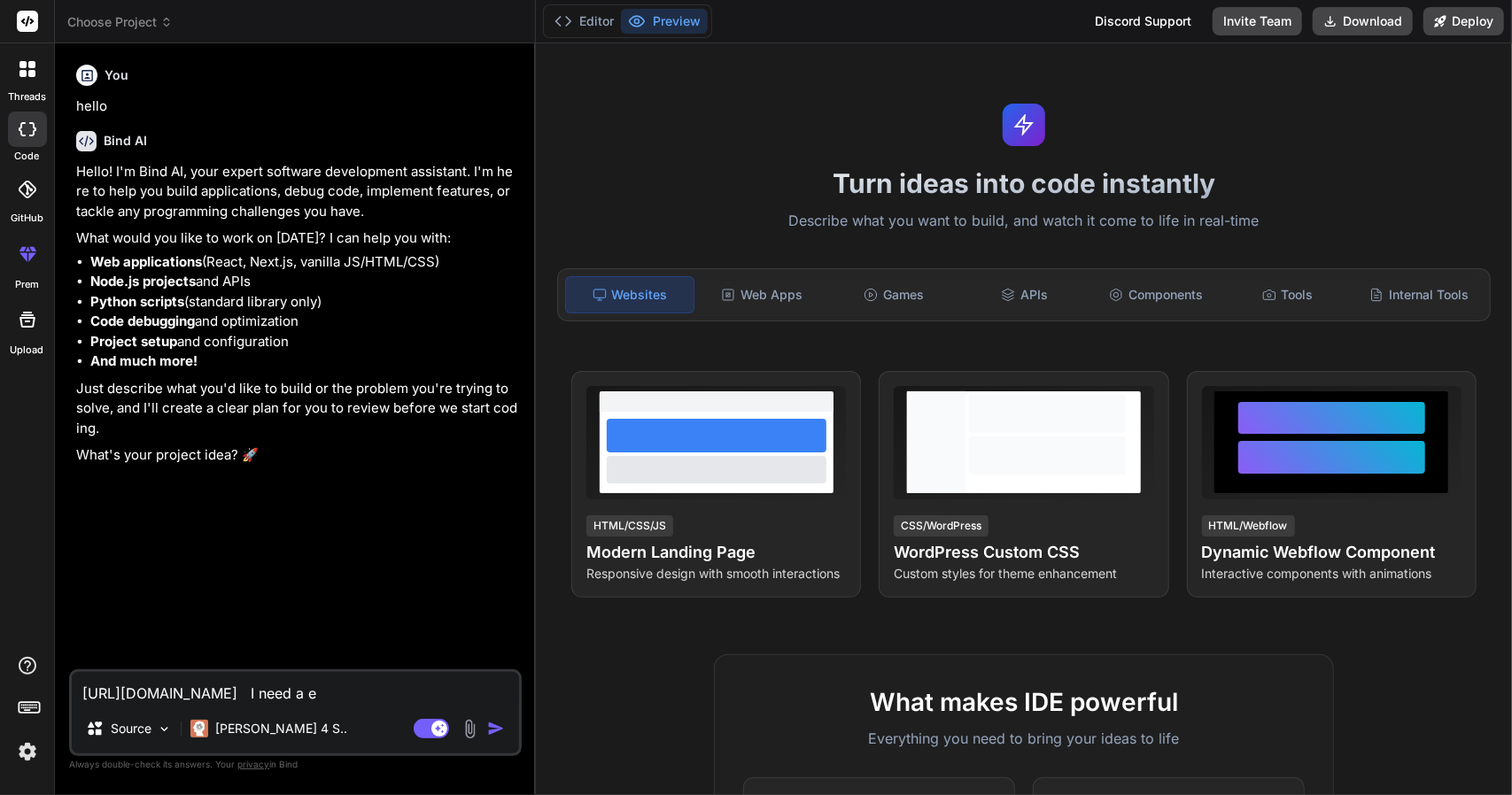
type textarea "x"
type textarea "[URL][DOMAIN_NAME] I need a el"
type textarea "x"
type textarea "[URL][DOMAIN_NAME] I need a ele"
type textarea "x"
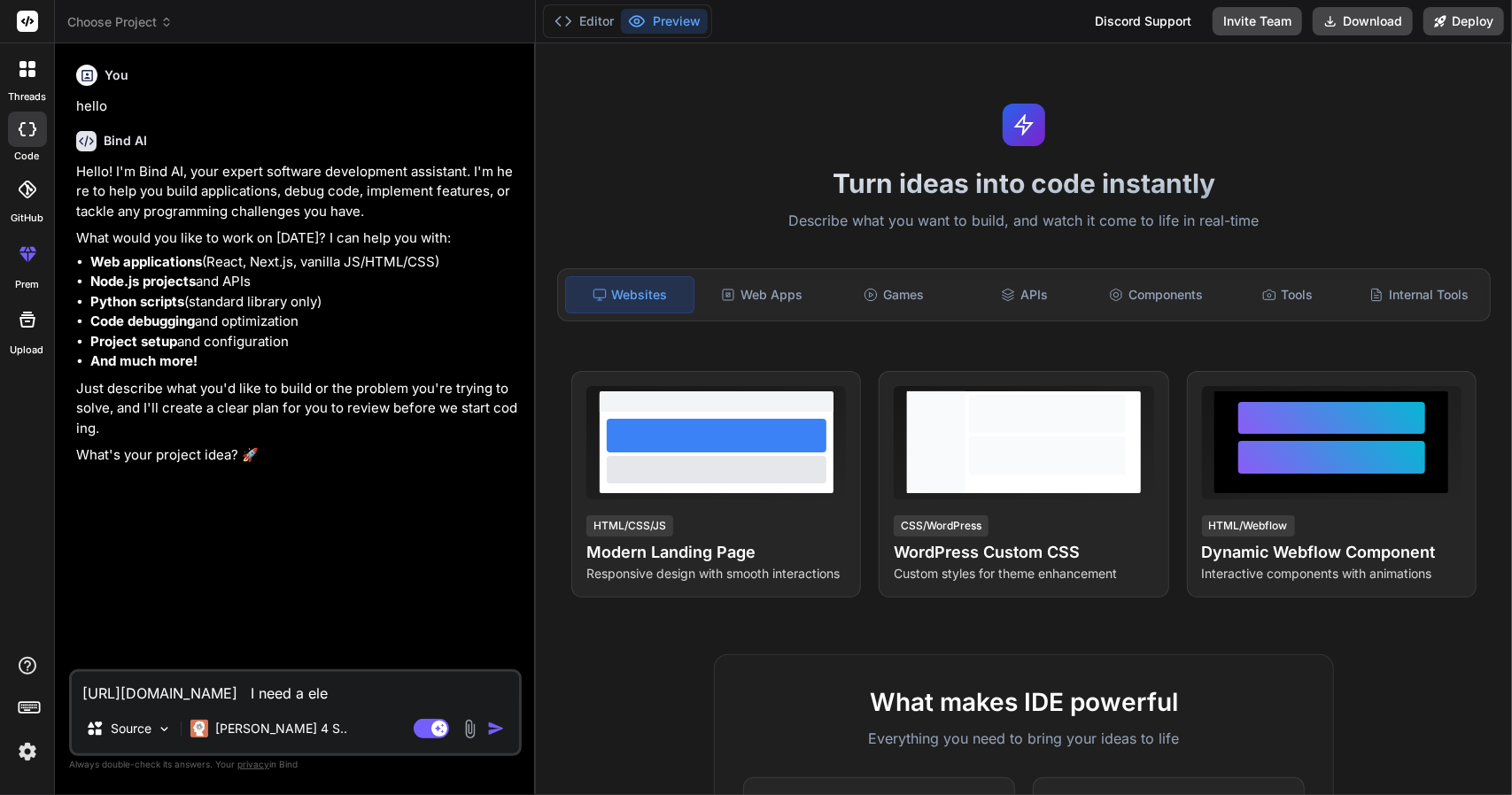
type textarea "[URL][DOMAIN_NAME] I need a elem"
type textarea "x"
type textarea "[URL][DOMAIN_NAME] I need a eleme"
type textarea "x"
type textarea "[URL][DOMAIN_NAME] I need a elemen"
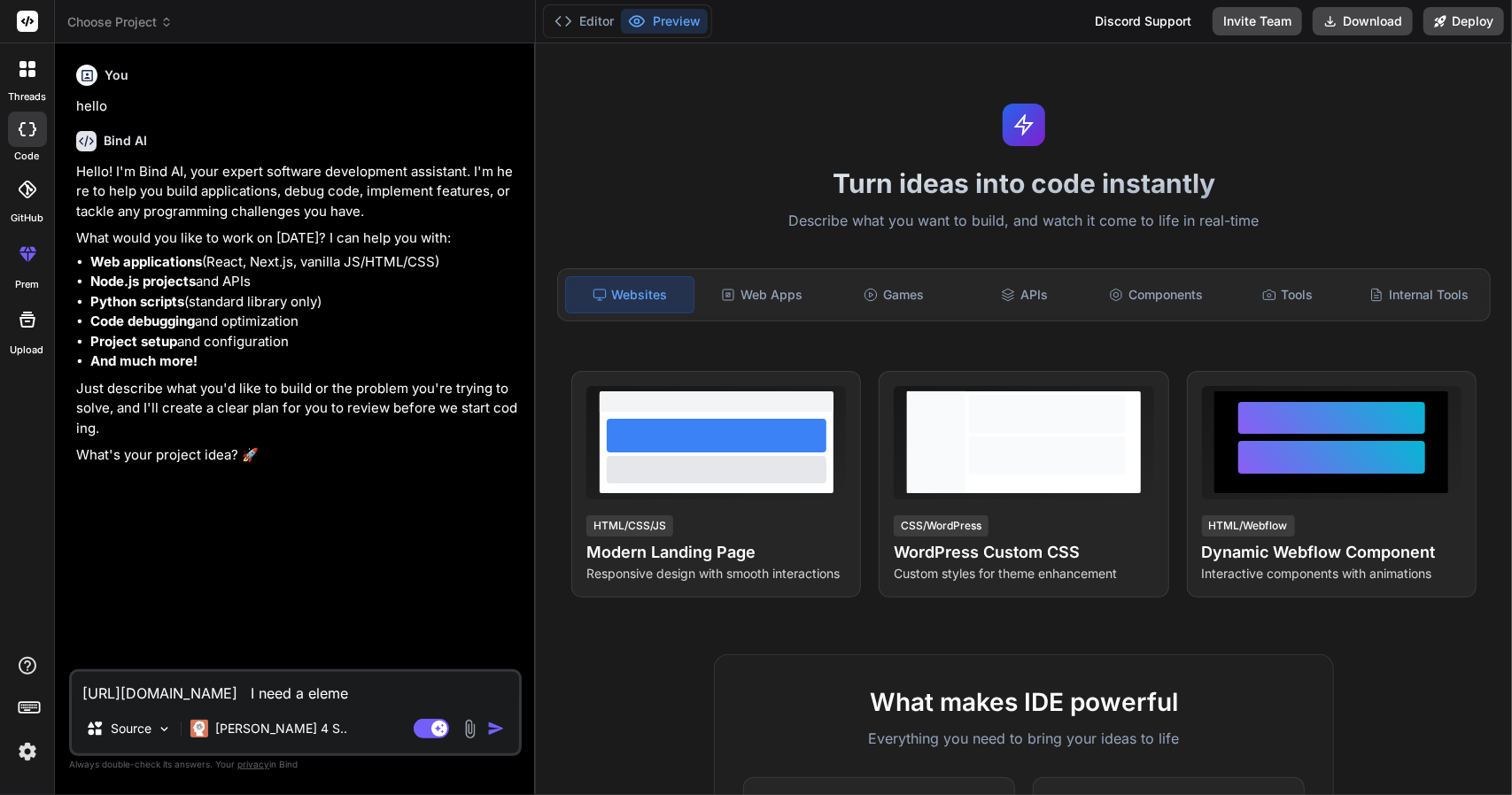
type textarea "x"
type textarea "[URL][DOMAIN_NAME] I need a element"
type textarea "x"
type textarea "[URL][DOMAIN_NAME] I need a elemento"
type textarea "x"
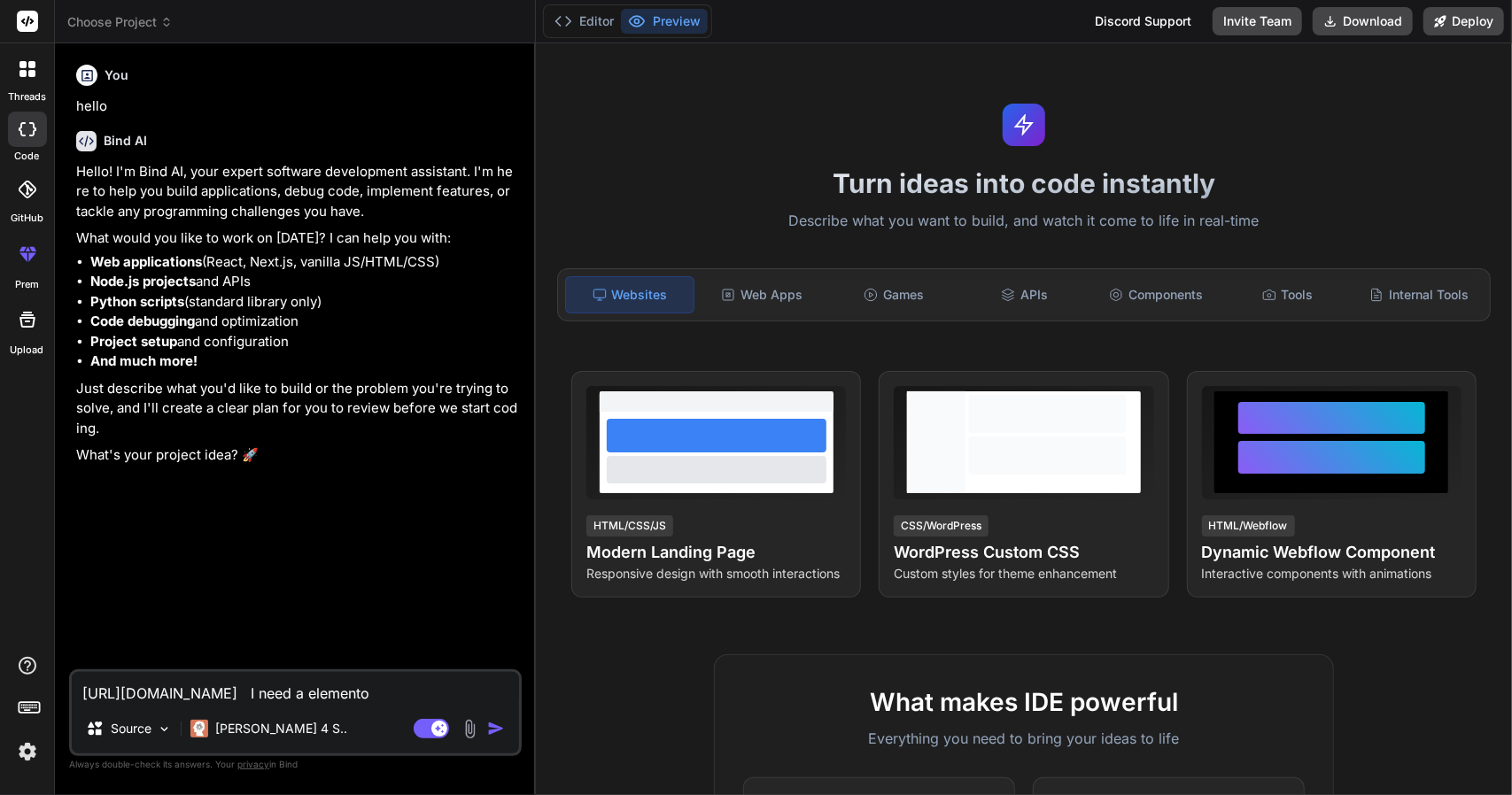
type textarea "[URL][DOMAIN_NAME] I need a elementor"
type textarea "x"
type textarea "[URL][DOMAIN_NAME] I need a elementor"
type textarea "x"
type textarea "[URL][DOMAIN_NAME] I need a elementor l"
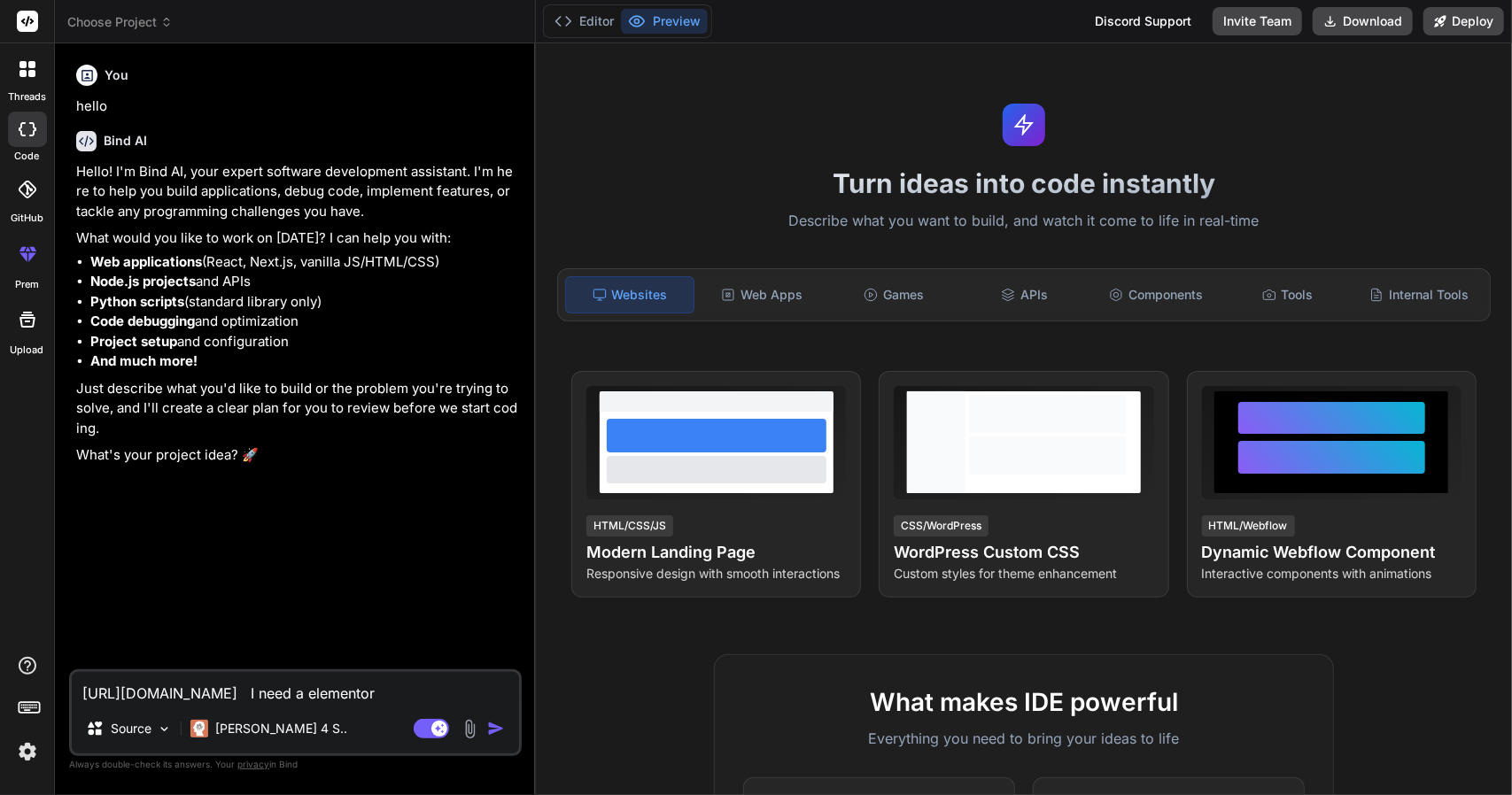
type textarea "x"
type textarea "[URL][DOMAIN_NAME] I need a elementor la"
type textarea "x"
type textarea "[URL][DOMAIN_NAME] I need a elementor lan"
type textarea "x"
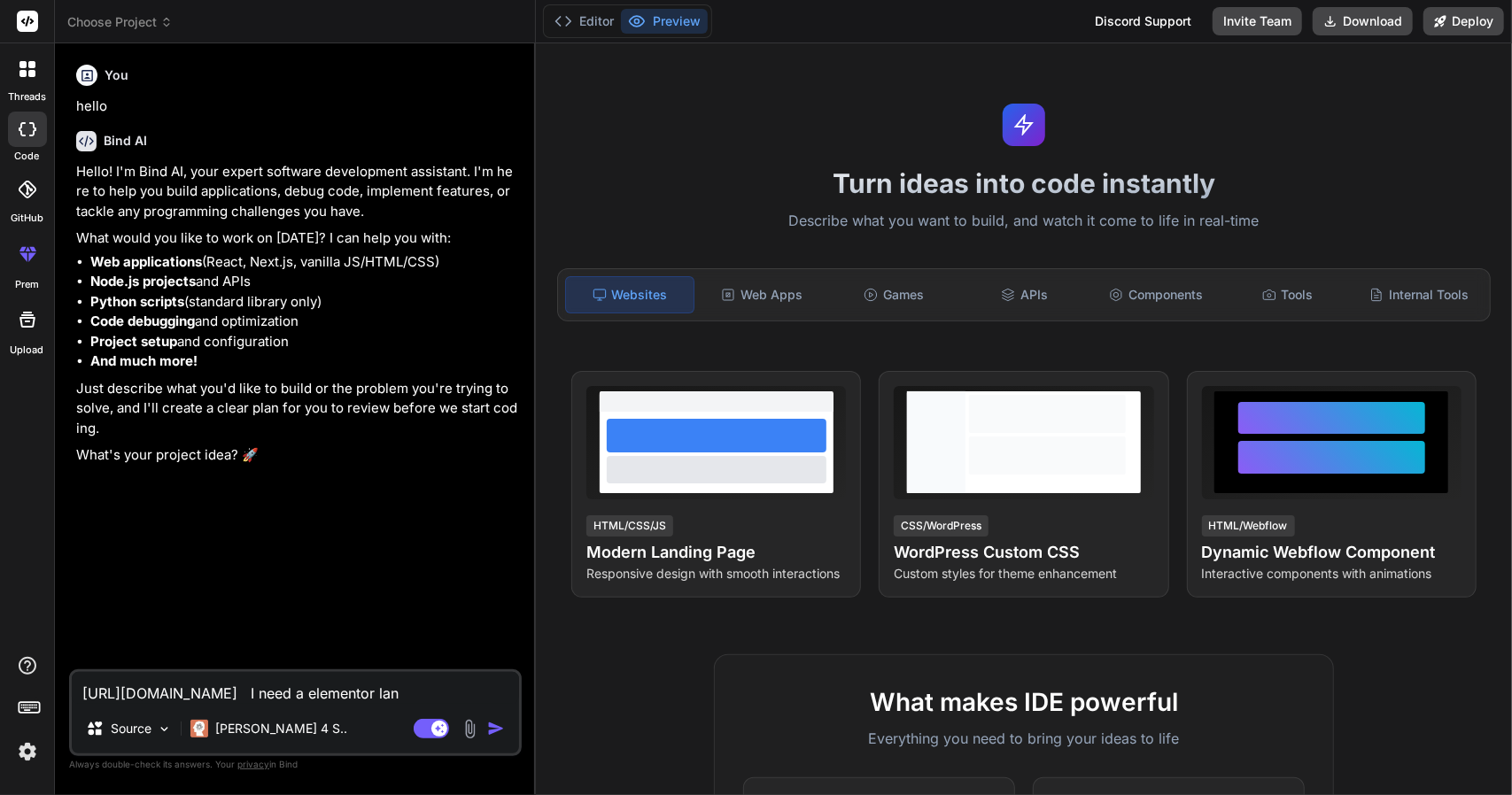
type textarea "[URL][DOMAIN_NAME] I need a elementor land"
type textarea "x"
type textarea "[URL][DOMAIN_NAME] I need a elementor [PERSON_NAME]"
type textarea "x"
type textarea "[URL][DOMAIN_NAME] I need a elementor [PERSON_NAME]"
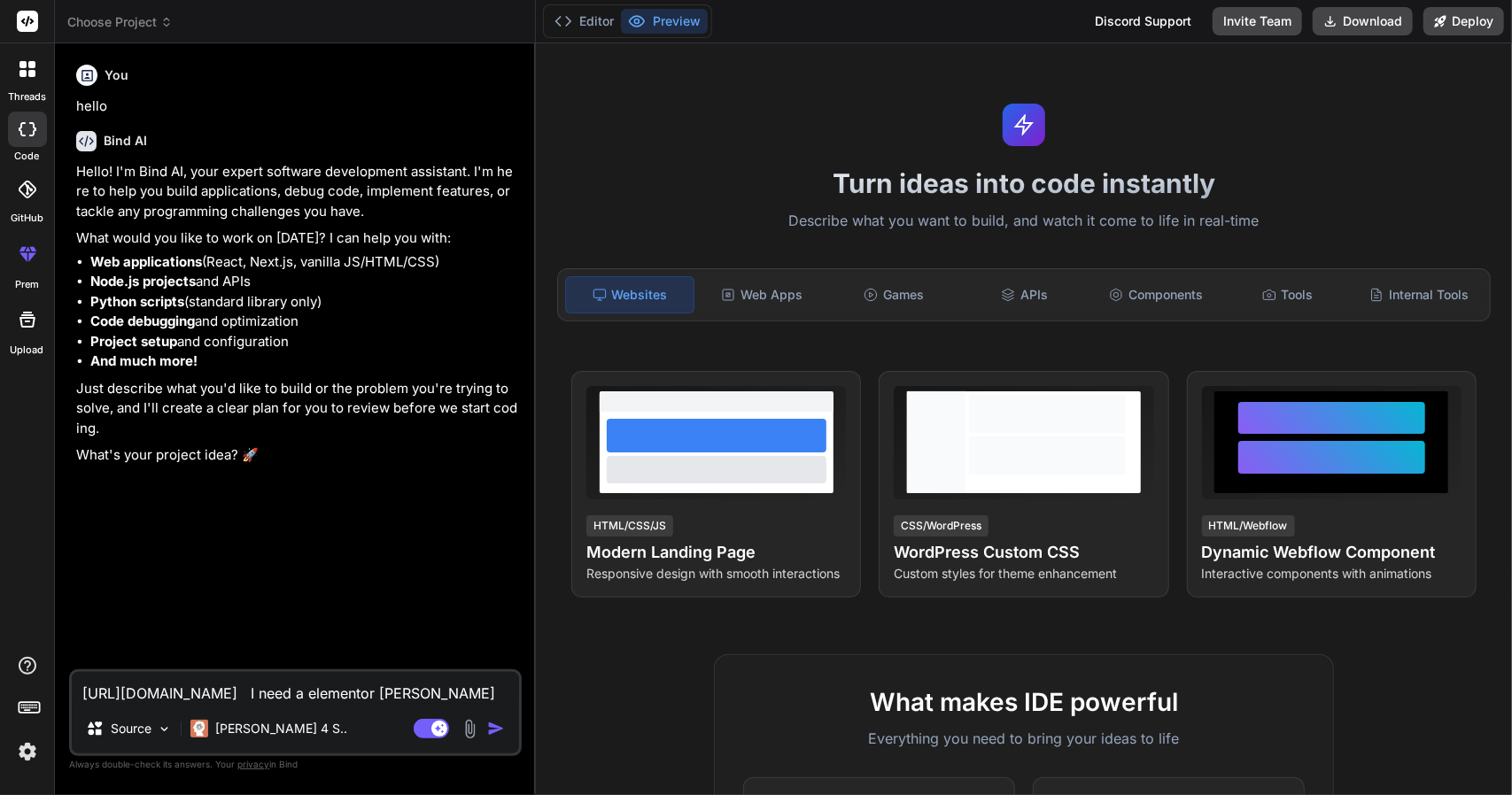
type textarea "x"
type textarea "[URL][DOMAIN_NAME] I need a elementor landing"
type textarea "x"
type textarea "[URL][DOMAIN_NAME] I need a elementor landing"
type textarea "x"
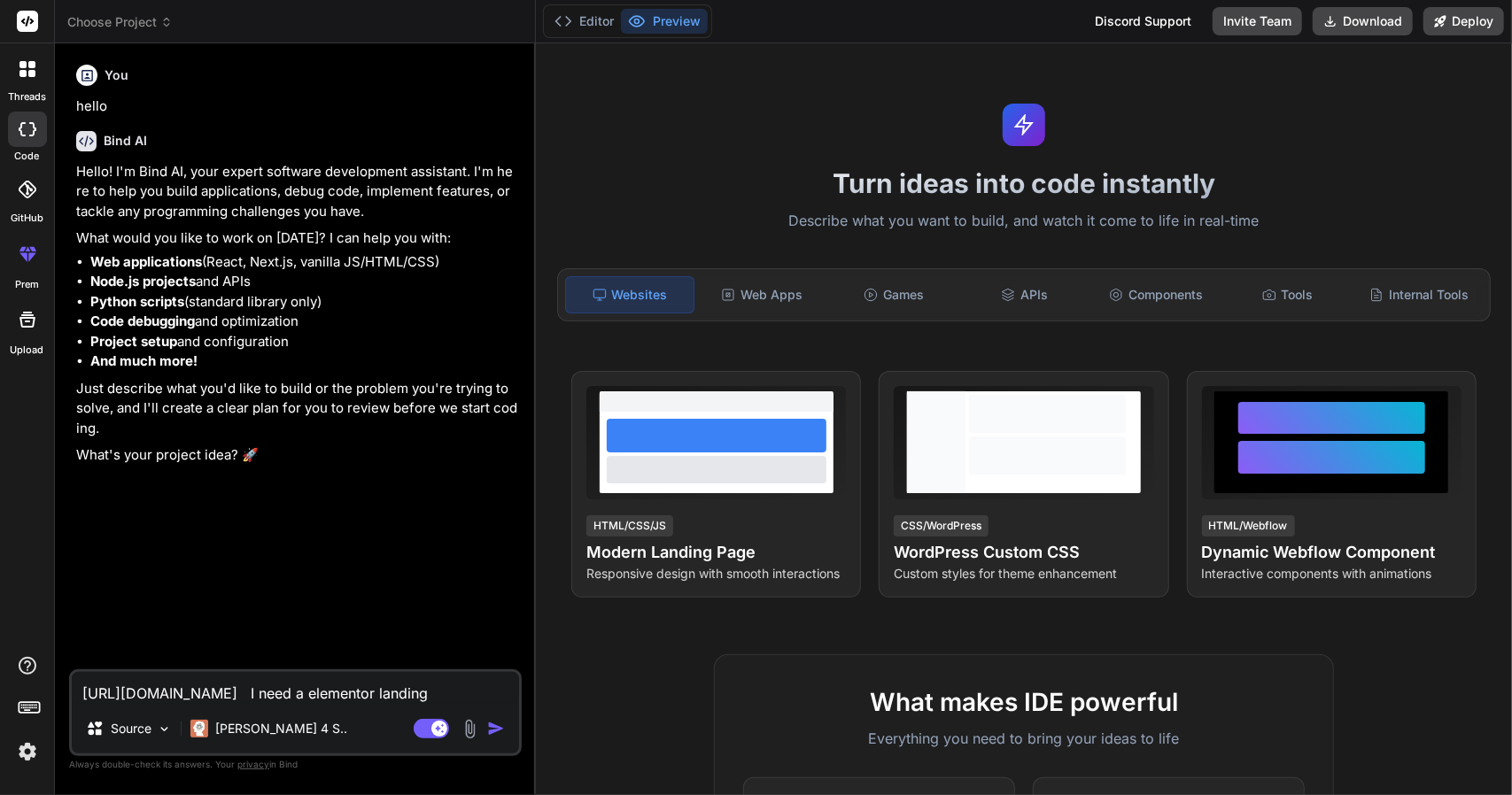
type textarea "[URL][DOMAIN_NAME] I need a elementor landing p"
type textarea "x"
type textarea "[URL][DOMAIN_NAME] I need a elementor landing pa"
type textarea "x"
type textarea "[URL][DOMAIN_NAME] I need a elementor landing pag"
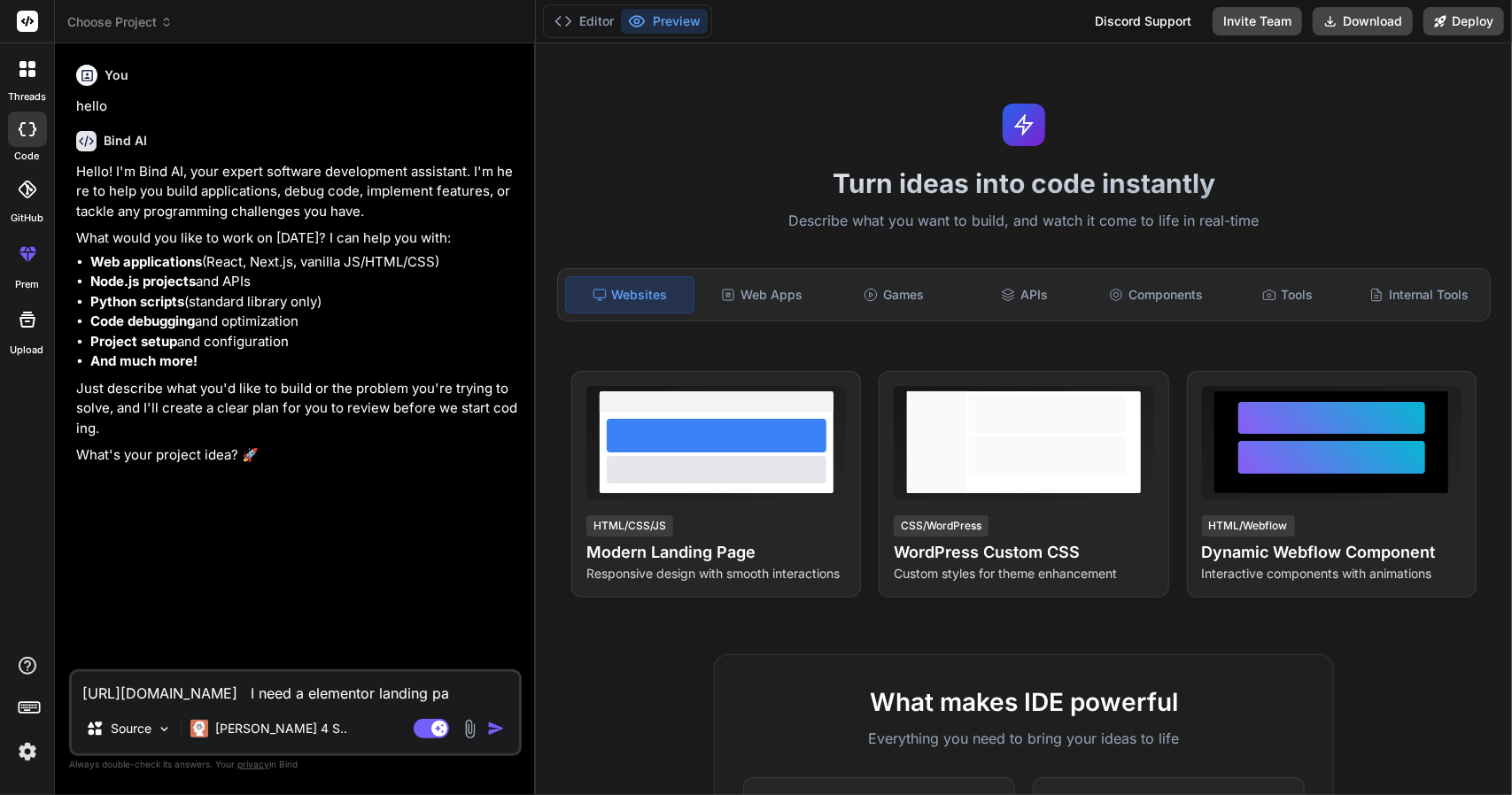
type textarea "x"
type textarea "[URL][DOMAIN_NAME] I need a elementor landing pagg"
type textarea "x"
type textarea "[URL][DOMAIN_NAME] I need a elementor landing pagge"
type textarea "x"
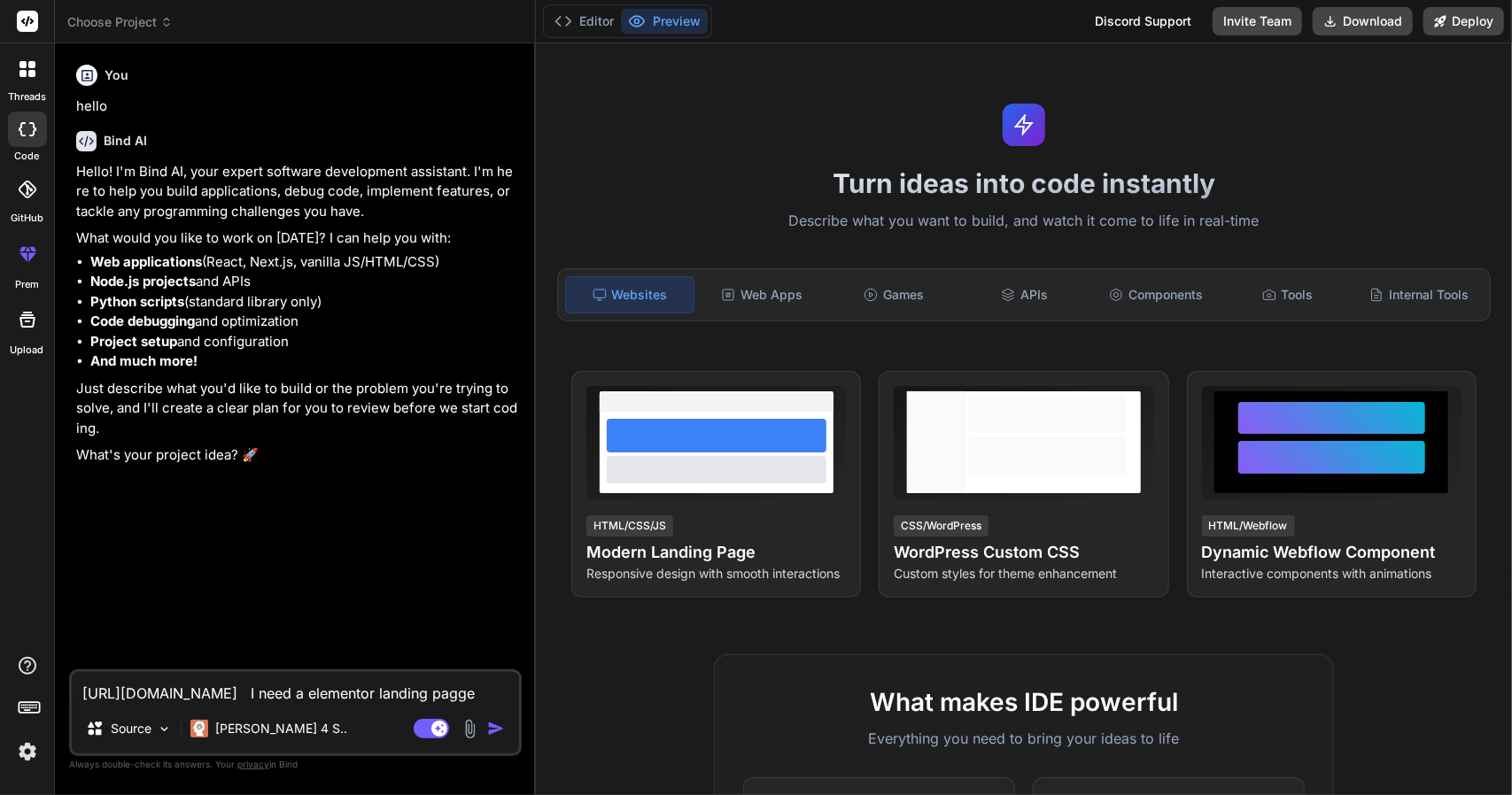
type textarea "[URL][DOMAIN_NAME] I need a elementor landing pagge"
type textarea "x"
type textarea "[URL][DOMAIN_NAME] I need a elementor landing pagge"
type textarea "x"
type textarea "[URL][DOMAIN_NAME] I need a elementor landing pagg"
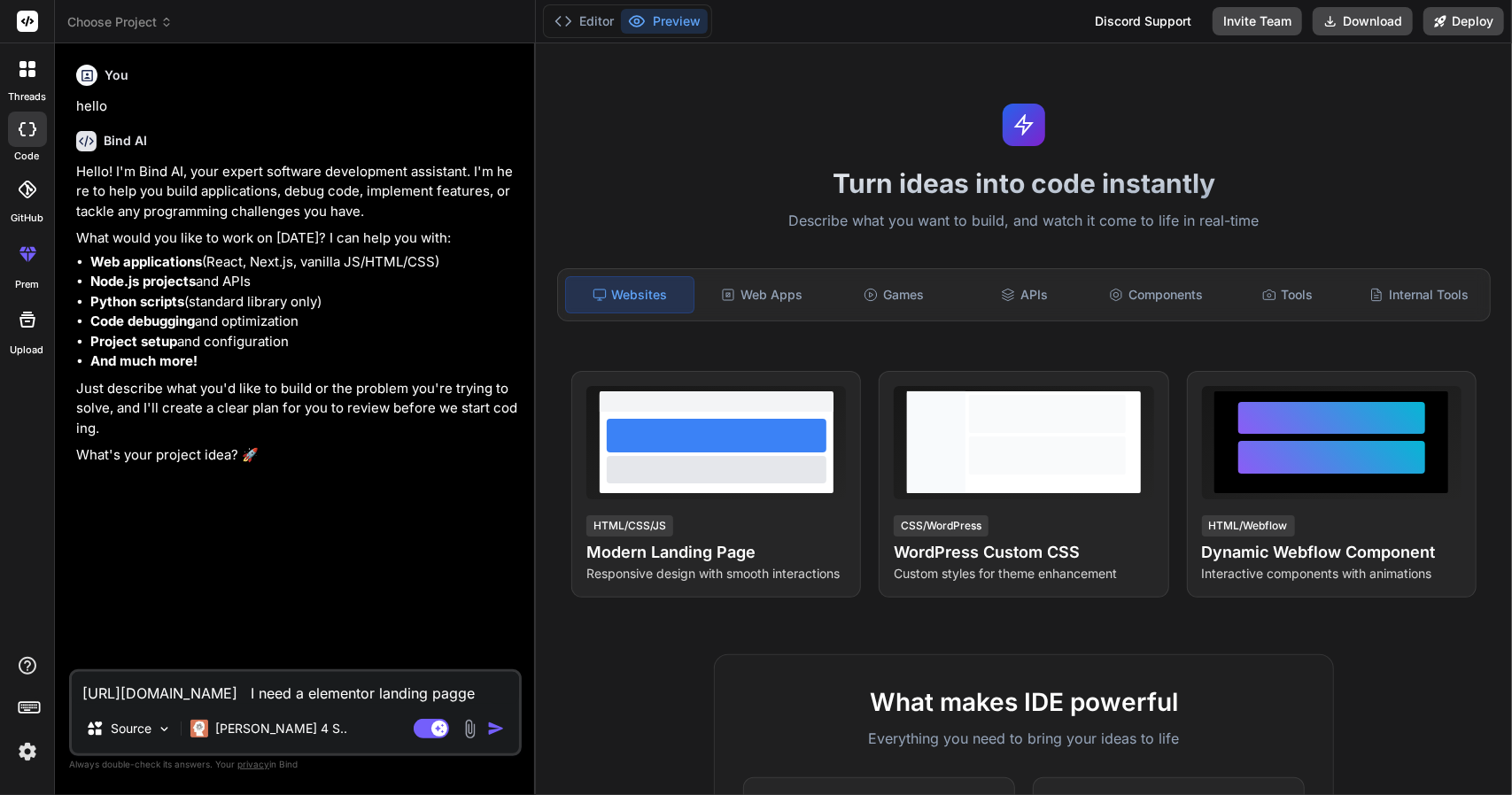
type textarea "x"
type textarea "[URL][DOMAIN_NAME] I need a elementor landing pag"
type textarea "x"
type textarea "[URL][DOMAIN_NAME] I need a elementor landing page"
type textarea "x"
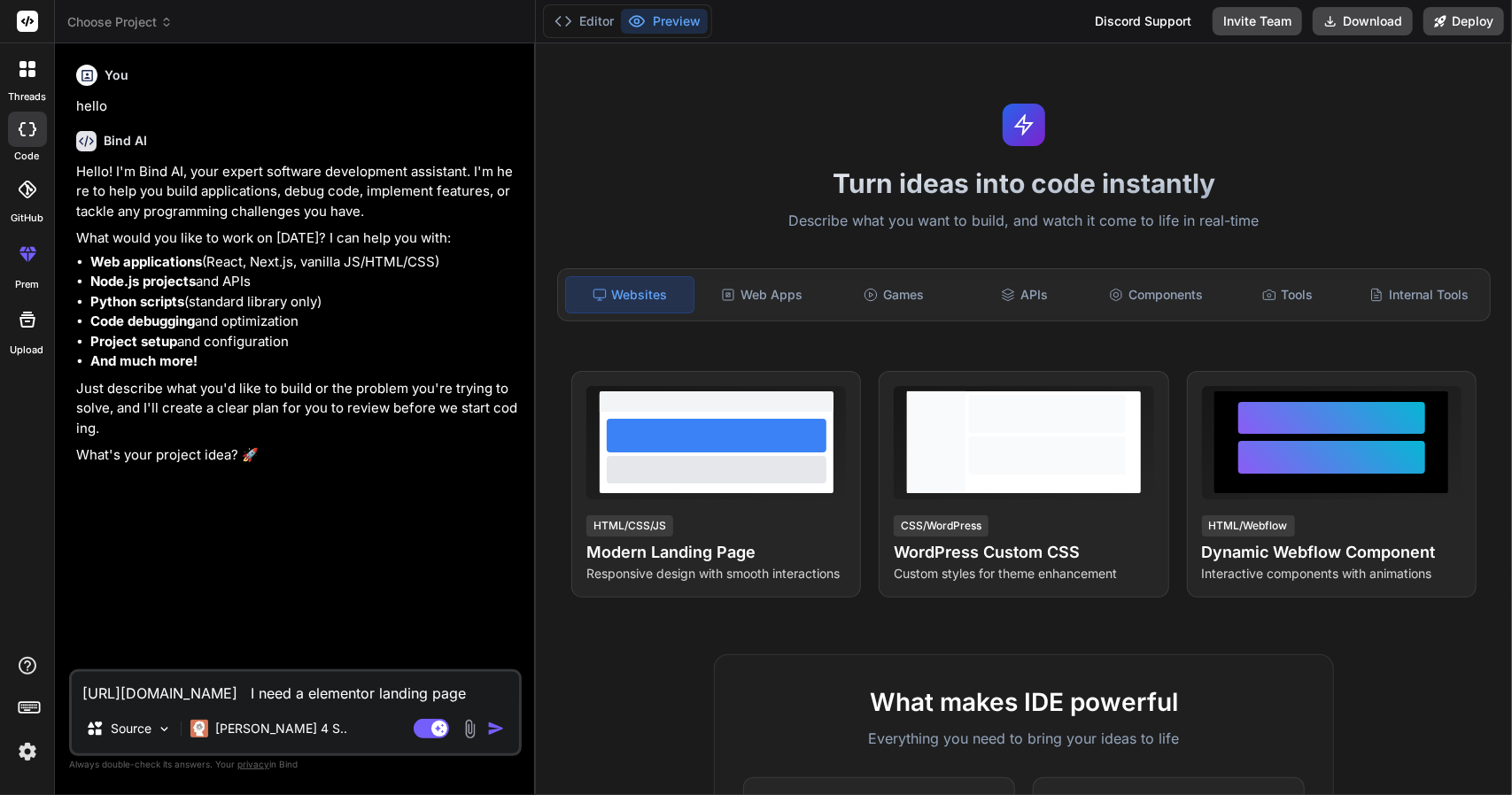
type textarea "[URL][DOMAIN_NAME] I need a elementor landing page"
type textarea "x"
type textarea "[URL][DOMAIN_NAME] I need a elementor landing page"
type textarea "x"
type textarea "[URL][DOMAIN_NAME] I need a elementor landing pag"
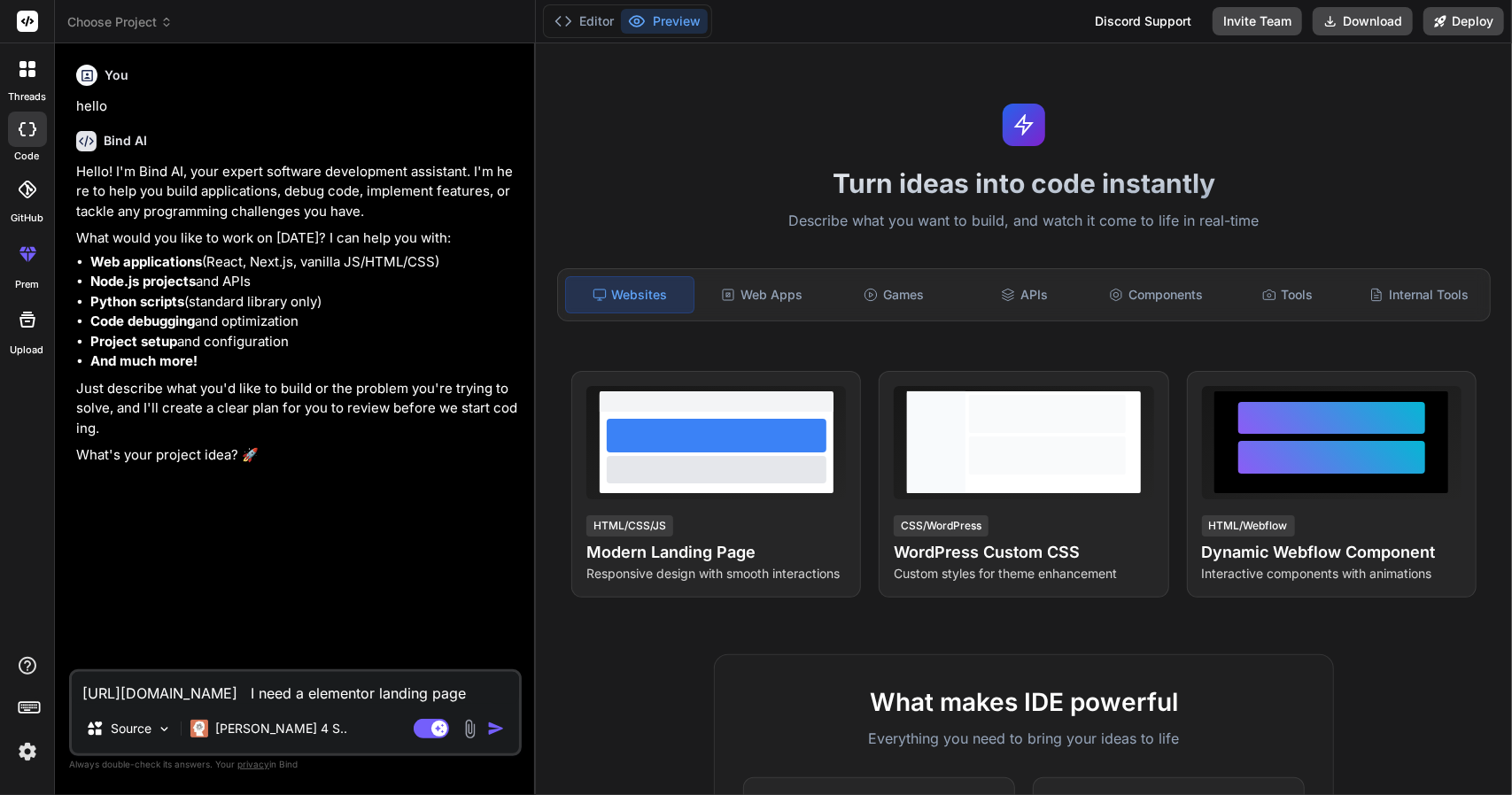
type textarea "x"
type textarea "[URL][DOMAIN_NAME] I need a elementor landing pa"
type textarea "x"
type textarea "[URL][DOMAIN_NAME] I need a elementor landing p"
type textarea "x"
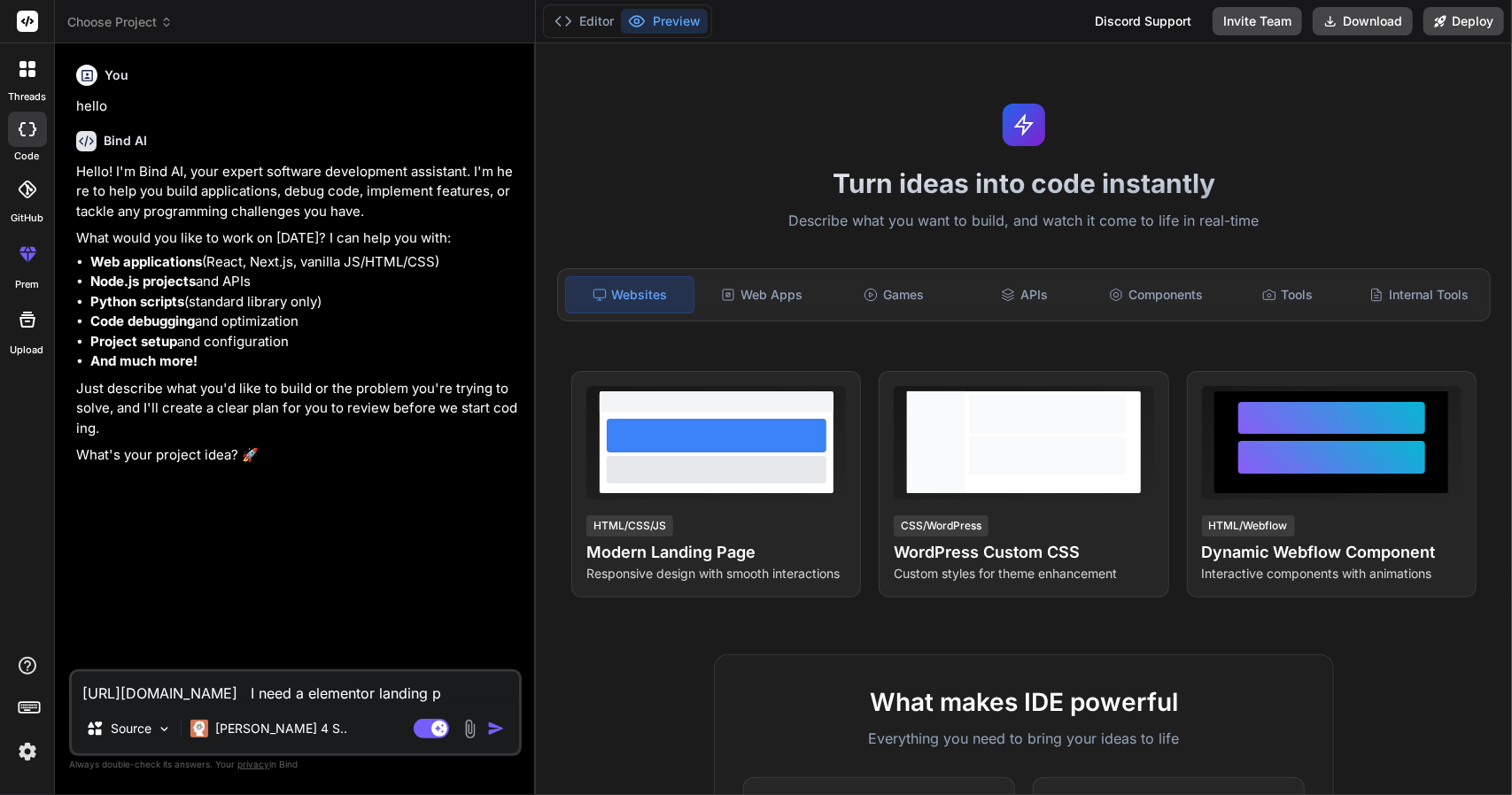
type textarea "[URL][DOMAIN_NAME] I need a elementor landing"
type textarea "x"
type textarea "[URL][DOMAIN_NAME] I need a elementor landing"
type textarea "x"
type textarea "[URL][DOMAIN_NAME] I need a elementor [PERSON_NAME]"
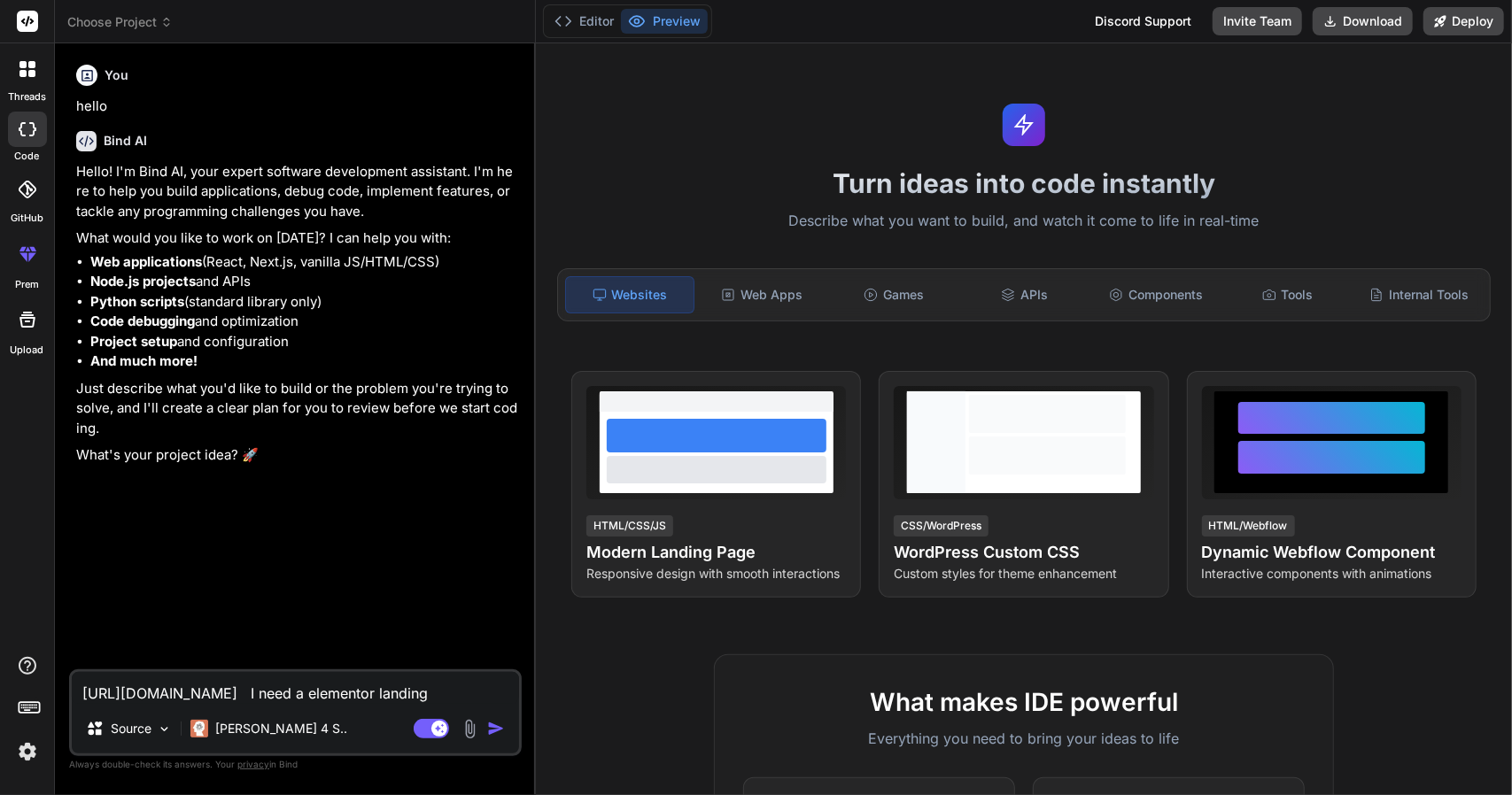
type textarea "x"
type textarea "[URL][DOMAIN_NAME] I need a elementor [PERSON_NAME]"
type textarea "x"
type textarea "[URL][DOMAIN_NAME] I need a elementor land"
type textarea "x"
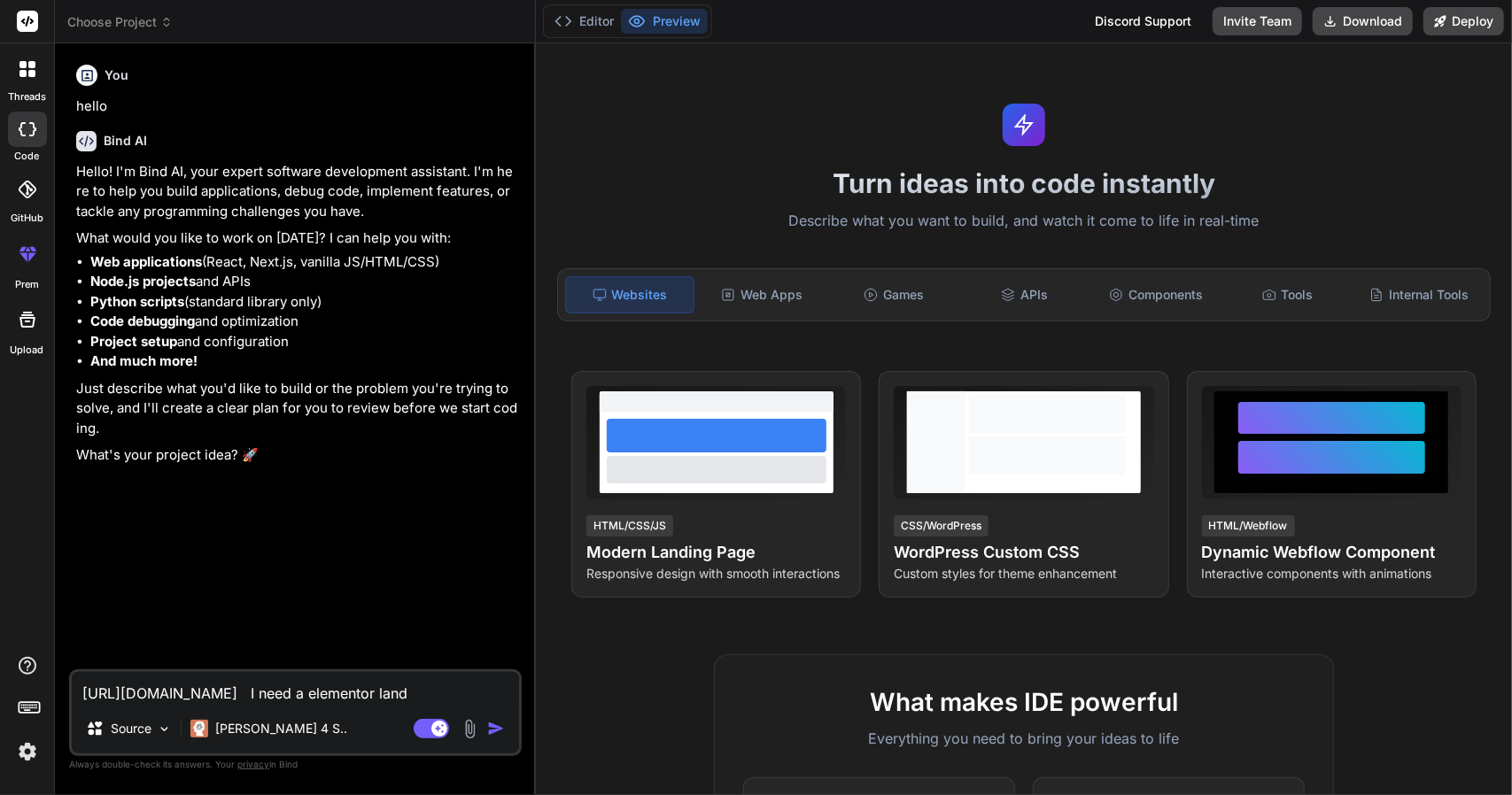
type textarea "[URL][DOMAIN_NAME] I need a elementor lan"
type textarea "x"
type textarea "[URL][DOMAIN_NAME] I need a elementor la"
type textarea "x"
type textarea "[URL][DOMAIN_NAME] I need a elementor l"
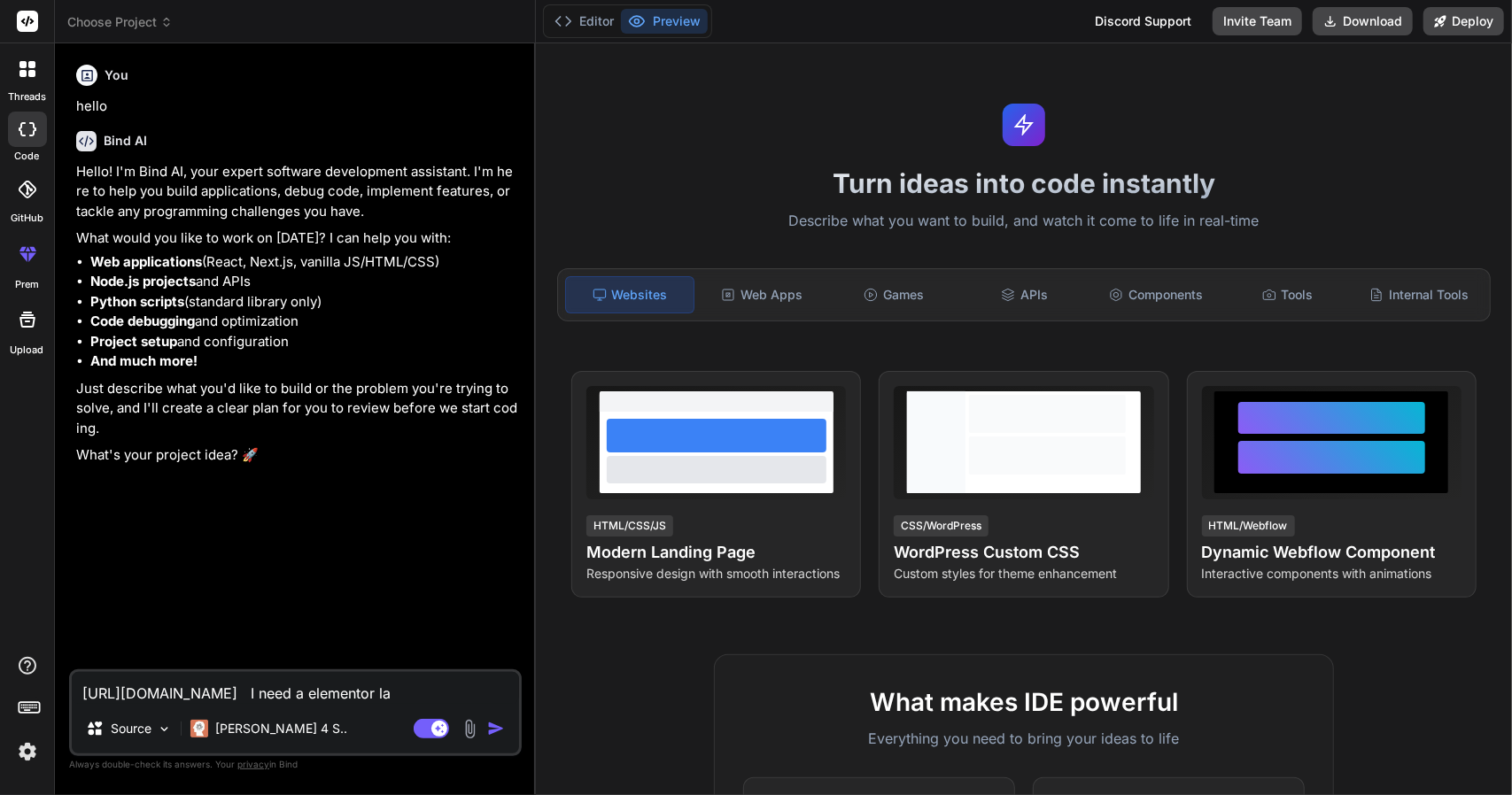
type textarea "x"
type textarea "[URL][DOMAIN_NAME] I need a elementor"
type textarea "x"
type textarea "[URL][DOMAIN_NAME] I need a elementor p"
type textarea "x"
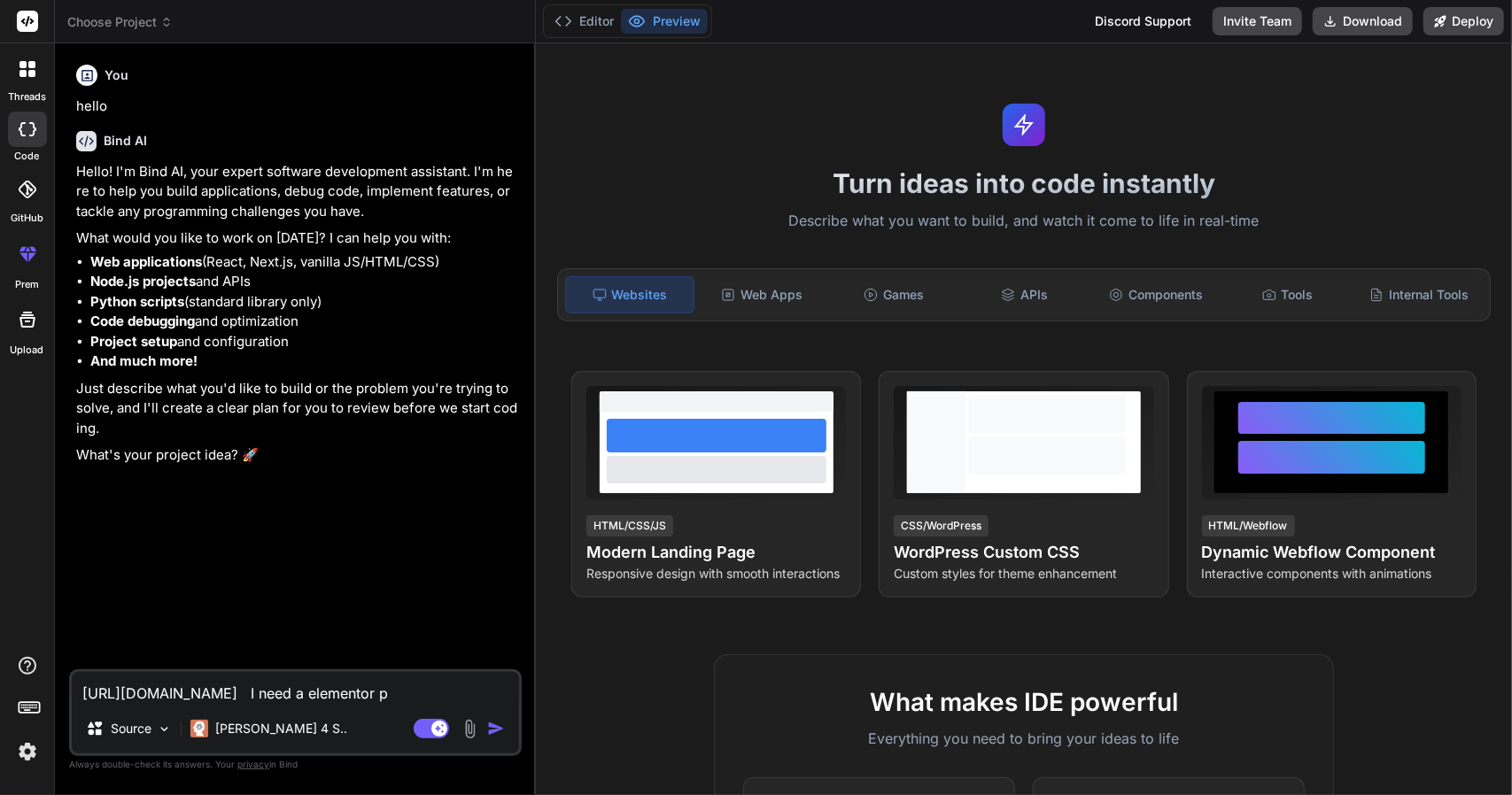
type textarea "[URL][DOMAIN_NAME] I need a elementor pa"
type textarea "x"
type textarea "[URL][DOMAIN_NAME] I need a elementor pag"
type textarea "x"
type textarea "[URL][DOMAIN_NAME] I need a elementor page"
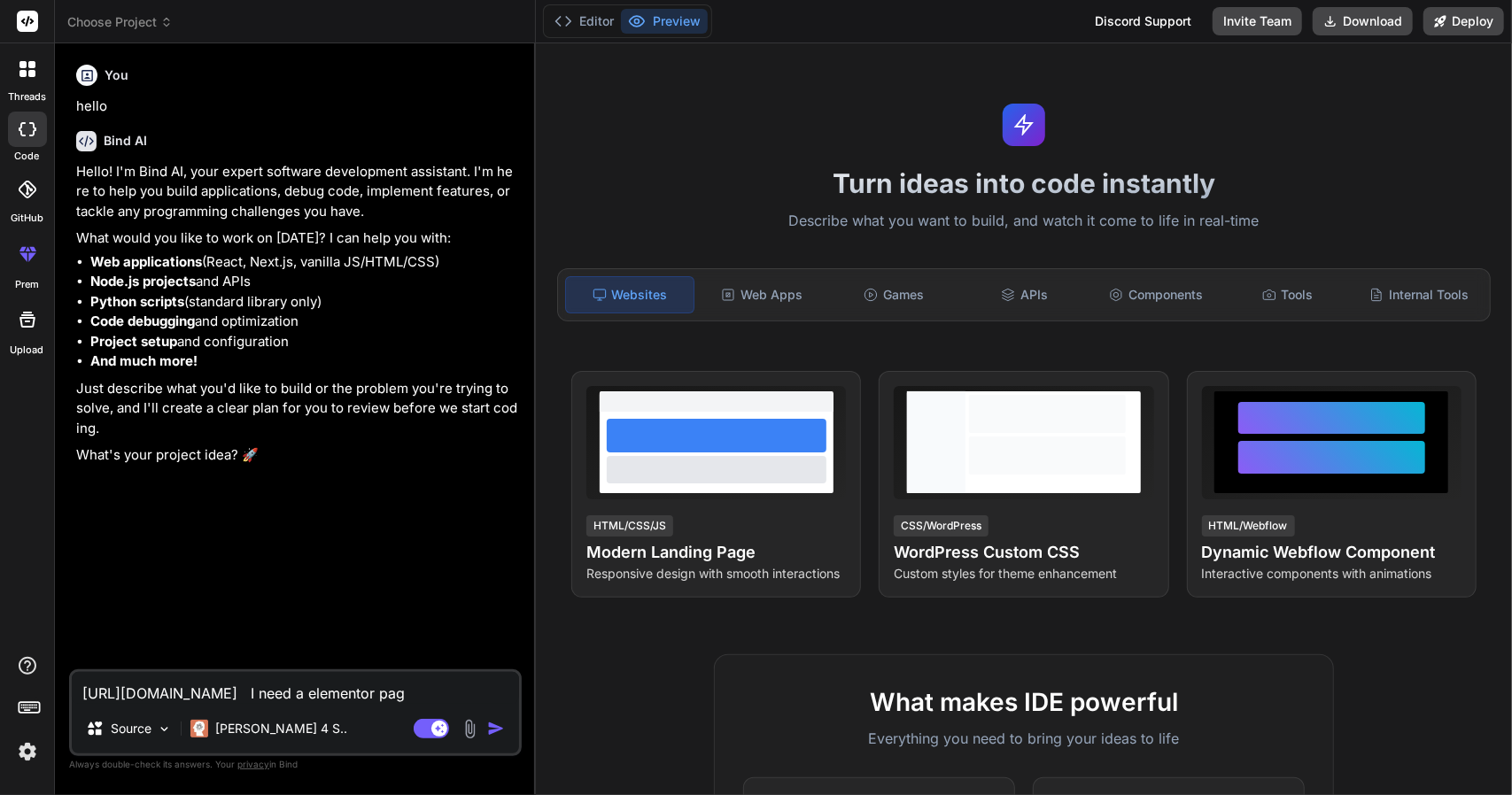
type textarea "x"
type textarea "[URL][DOMAIN_NAME] I need a elementor page"
type textarea "x"
type textarea "[URL][DOMAIN_NAME] I need a elementor page f"
type textarea "x"
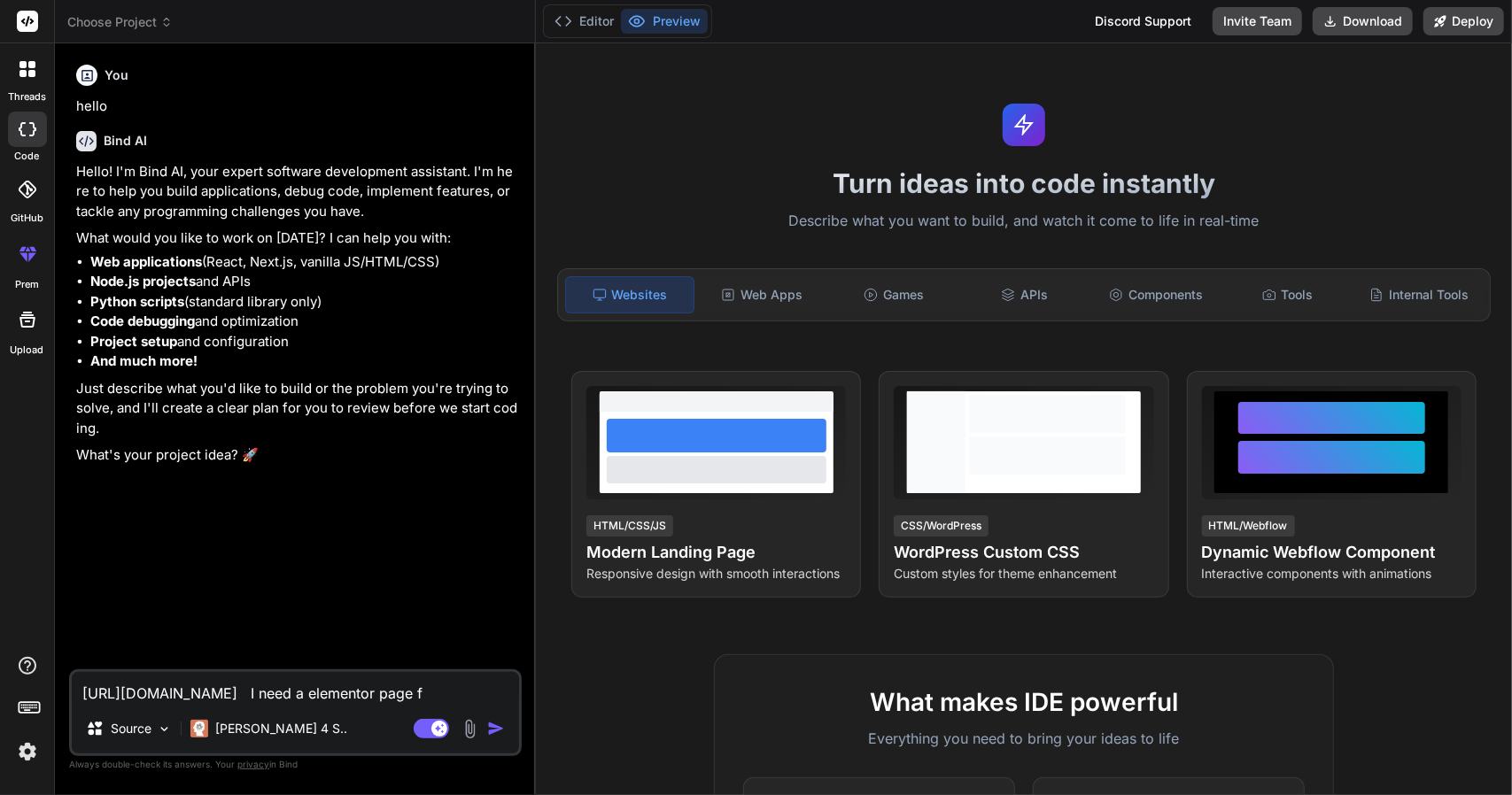
type textarea "[URL][DOMAIN_NAME] I need a elementor page fo"
type textarea "x"
type textarea "[URL][DOMAIN_NAME] I need a elementor page for"
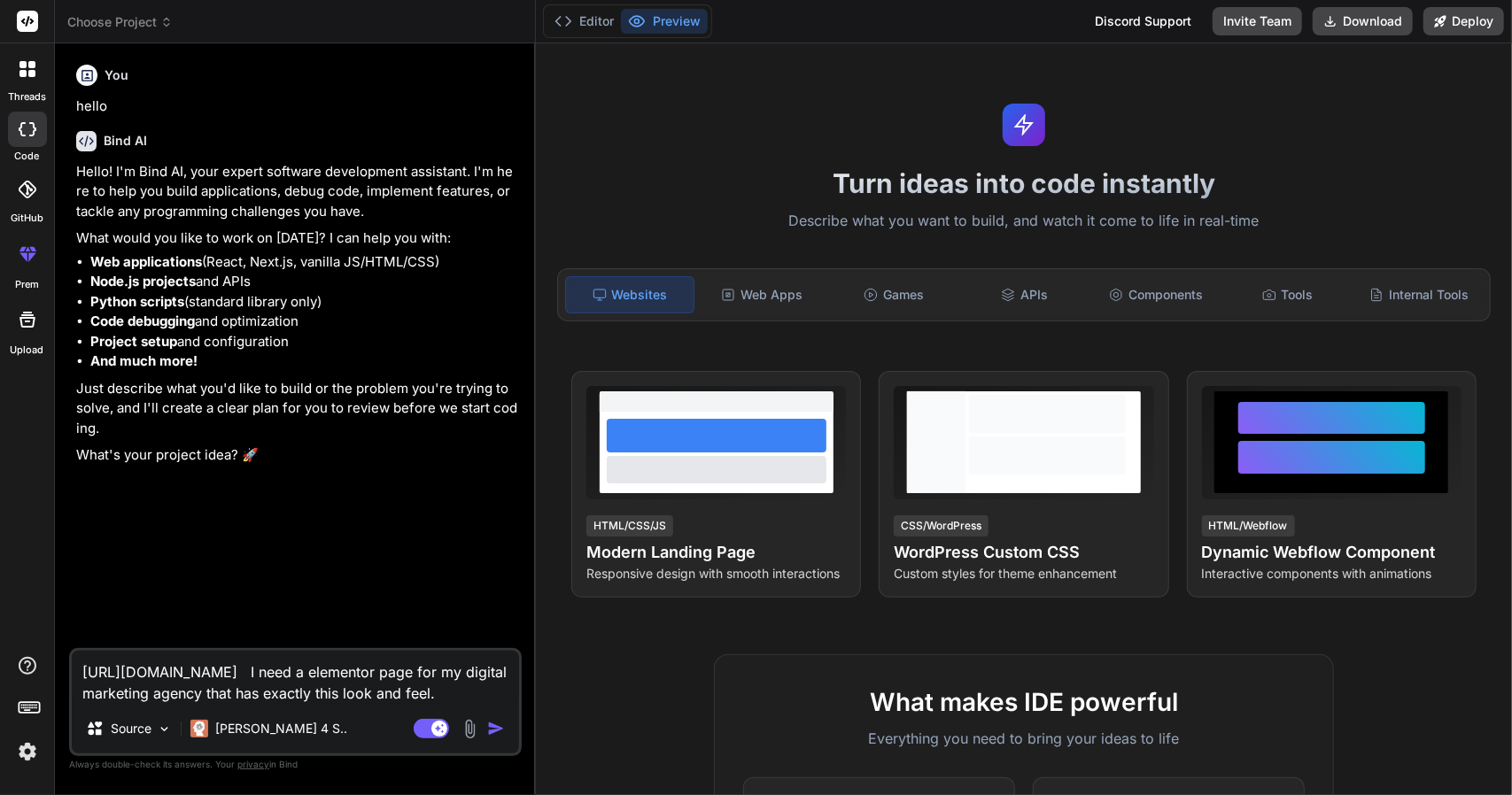
click at [203, 691] on textarea "[URL][DOMAIN_NAME] I need a elementor page for my digital marketing agency that…" at bounding box center [295, 676] width 447 height 53
click at [490, 687] on textarea "[URL][DOMAIN_NAME] I need a elementor page for my digital marketing agency webs…" at bounding box center [295, 676] width 447 height 53
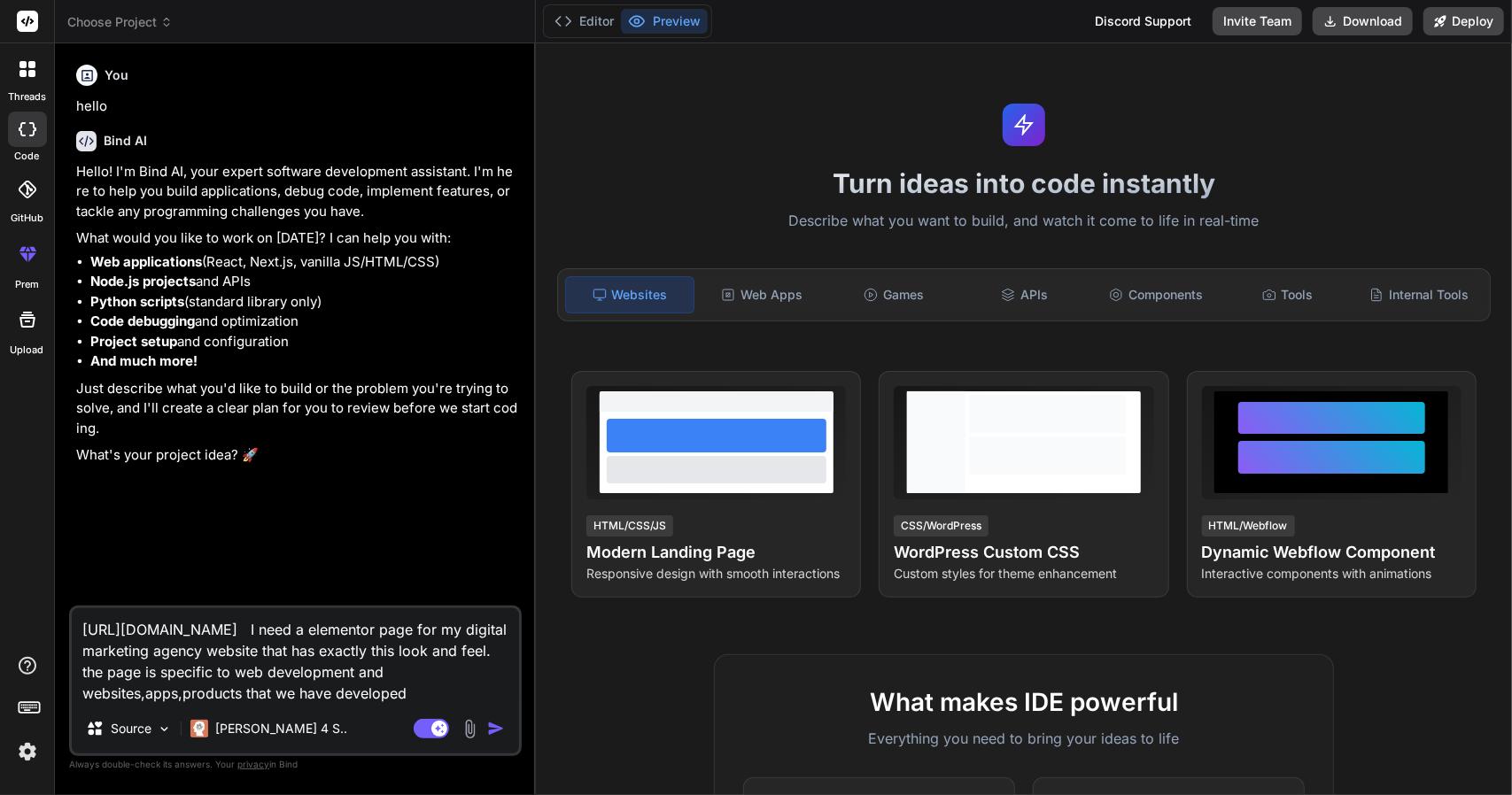
click at [184, 691] on textarea "[URL][DOMAIN_NAME] I need a elementor page for my digital marketing agency webs…" at bounding box center [295, 655] width 447 height 96
click at [448, 691] on textarea "[URL][DOMAIN_NAME] I need a elementor page for my digital marketing agency webs…" at bounding box center [295, 655] width 447 height 96
click at [496, 728] on img "button" at bounding box center [496, 728] width 18 height 18
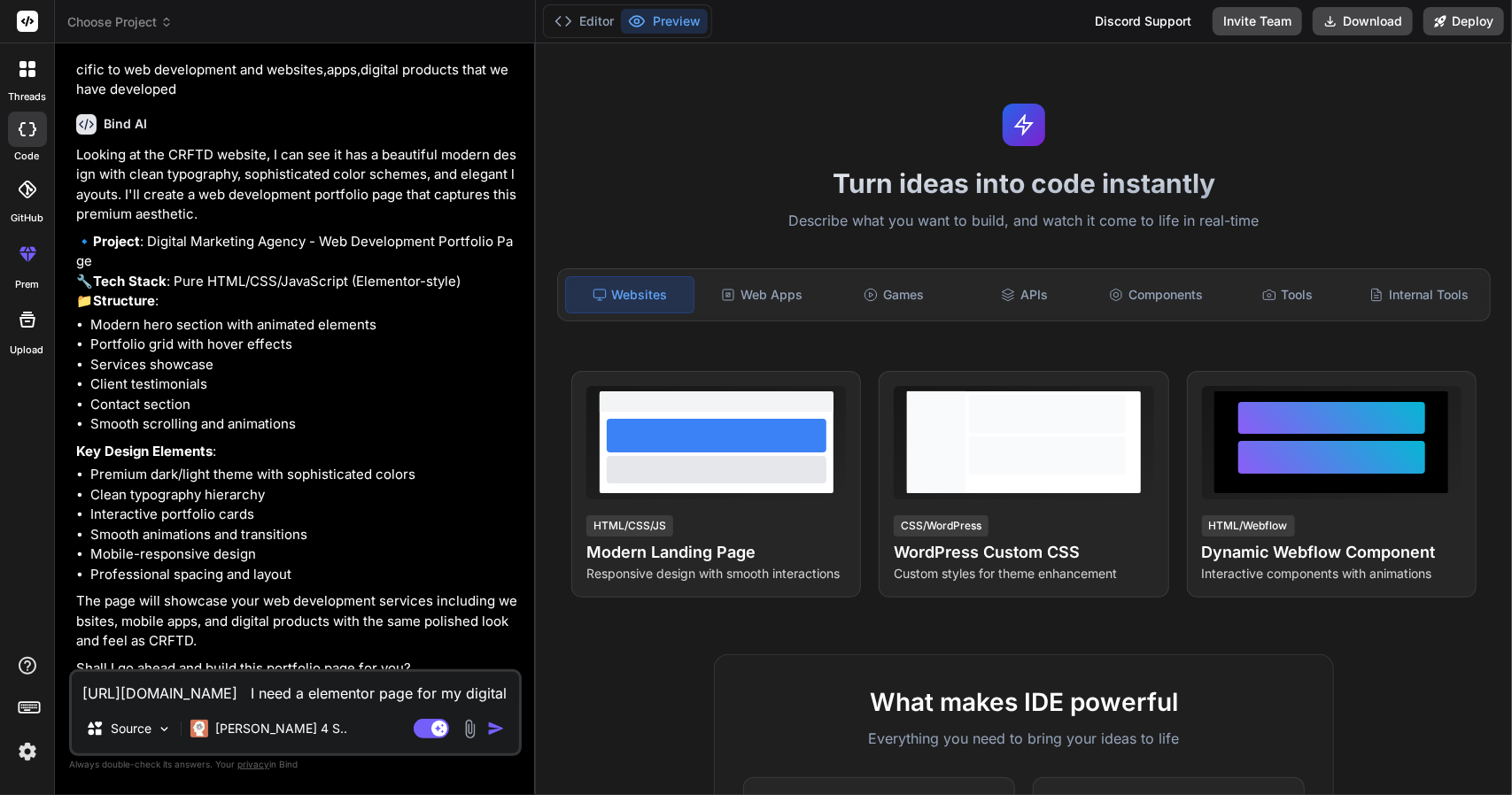
scroll to position [539, 0]
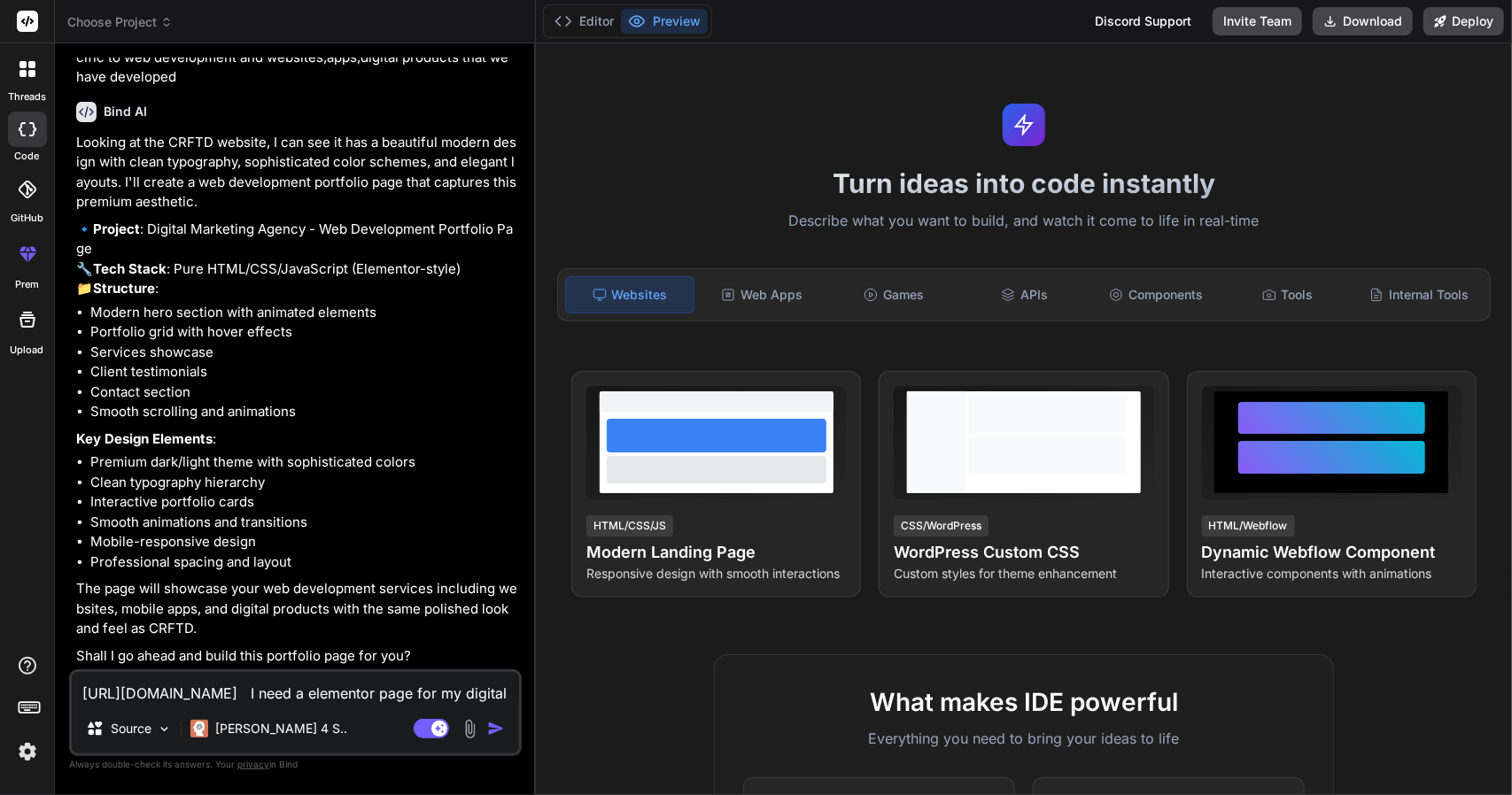
click at [384, 695] on textarea "[URL][DOMAIN_NAME] I need a elementor page for my digital marketing agency webs…" at bounding box center [295, 687] width 447 height 32
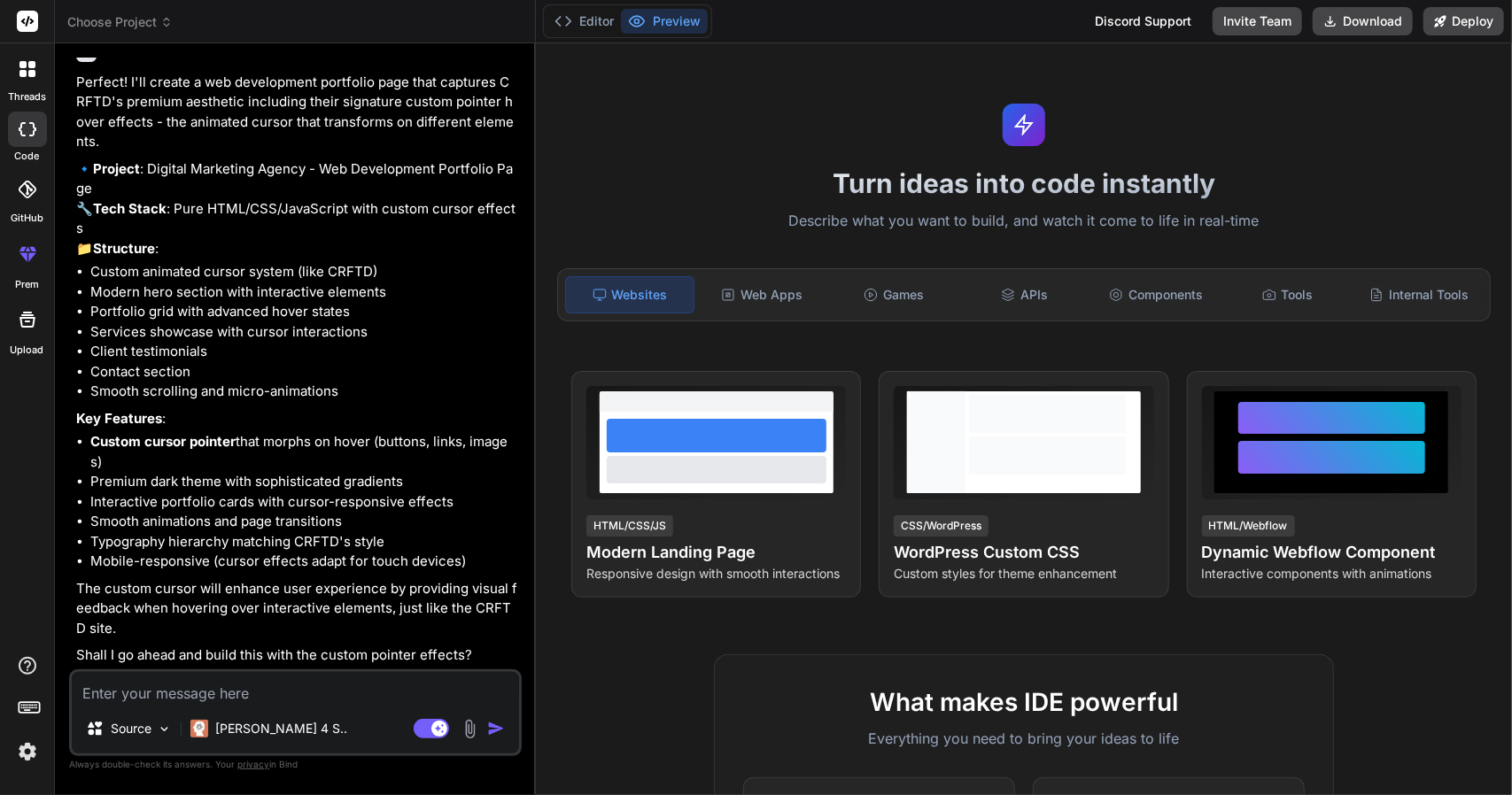
scroll to position [1260, 0]
click at [277, 692] on textarea at bounding box center [295, 687] width 447 height 32
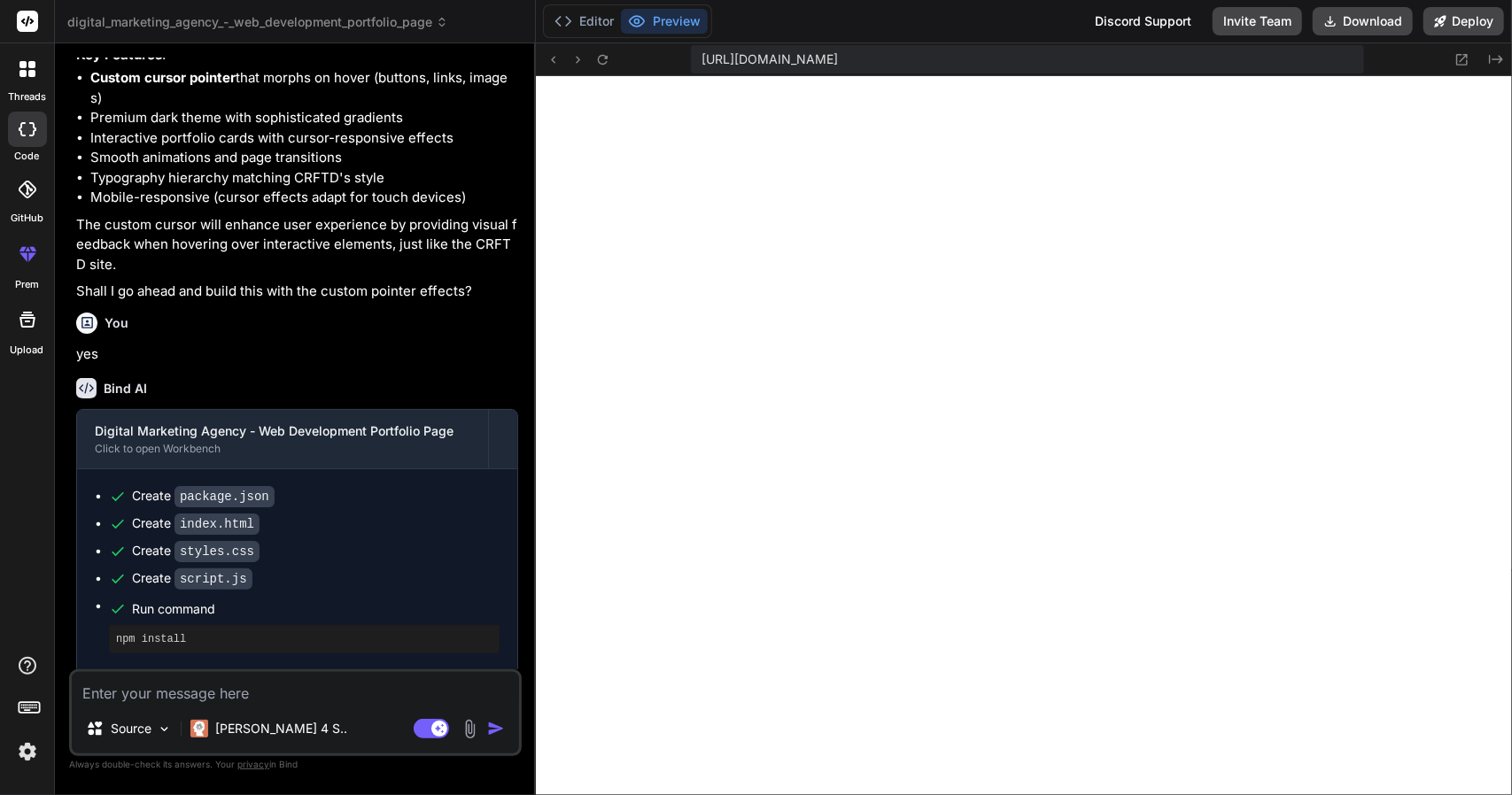
scroll to position [726, 0]
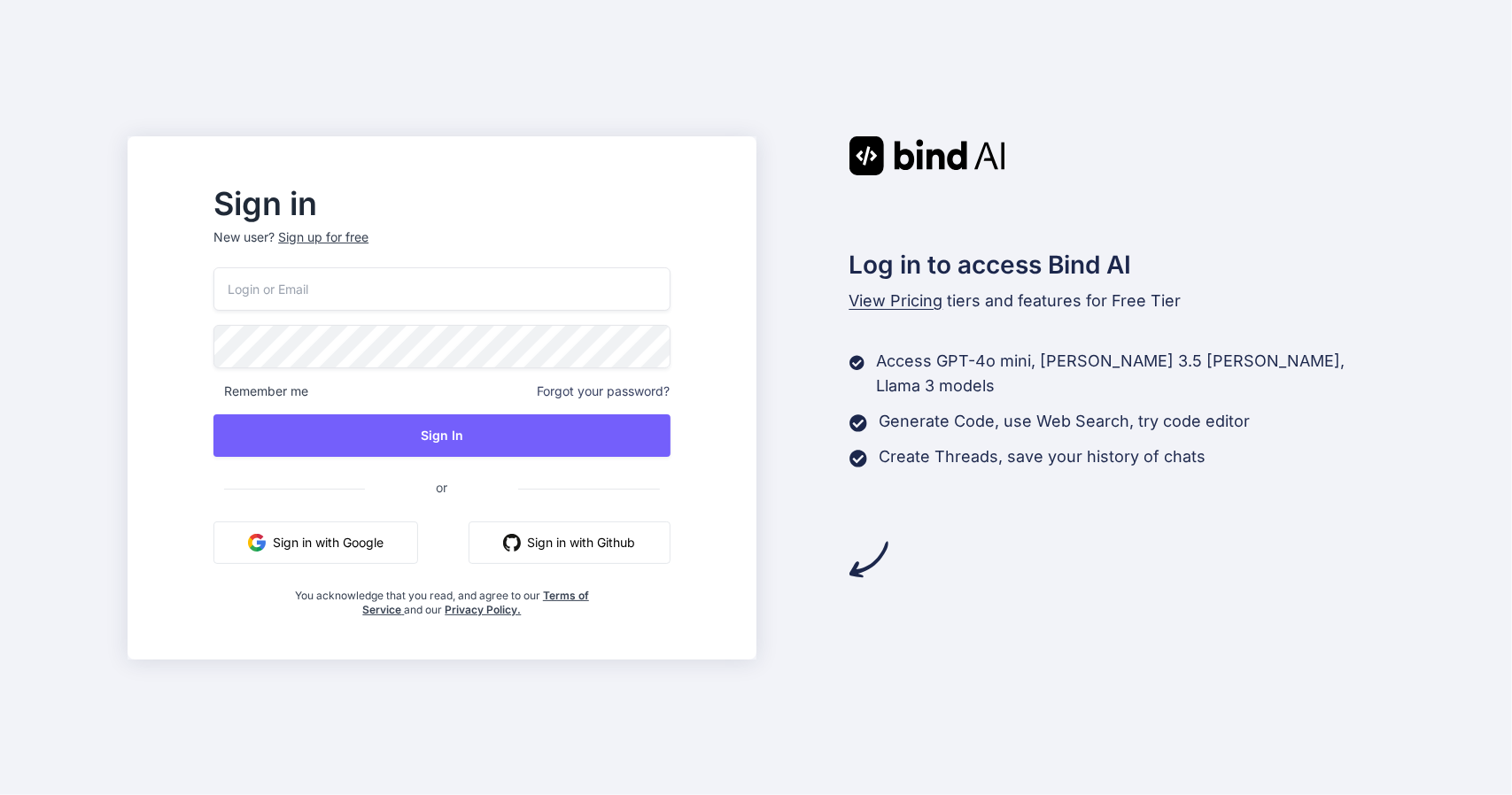
click at [560, 275] on input "email" at bounding box center [441, 289] width 456 height 44
type input "K"
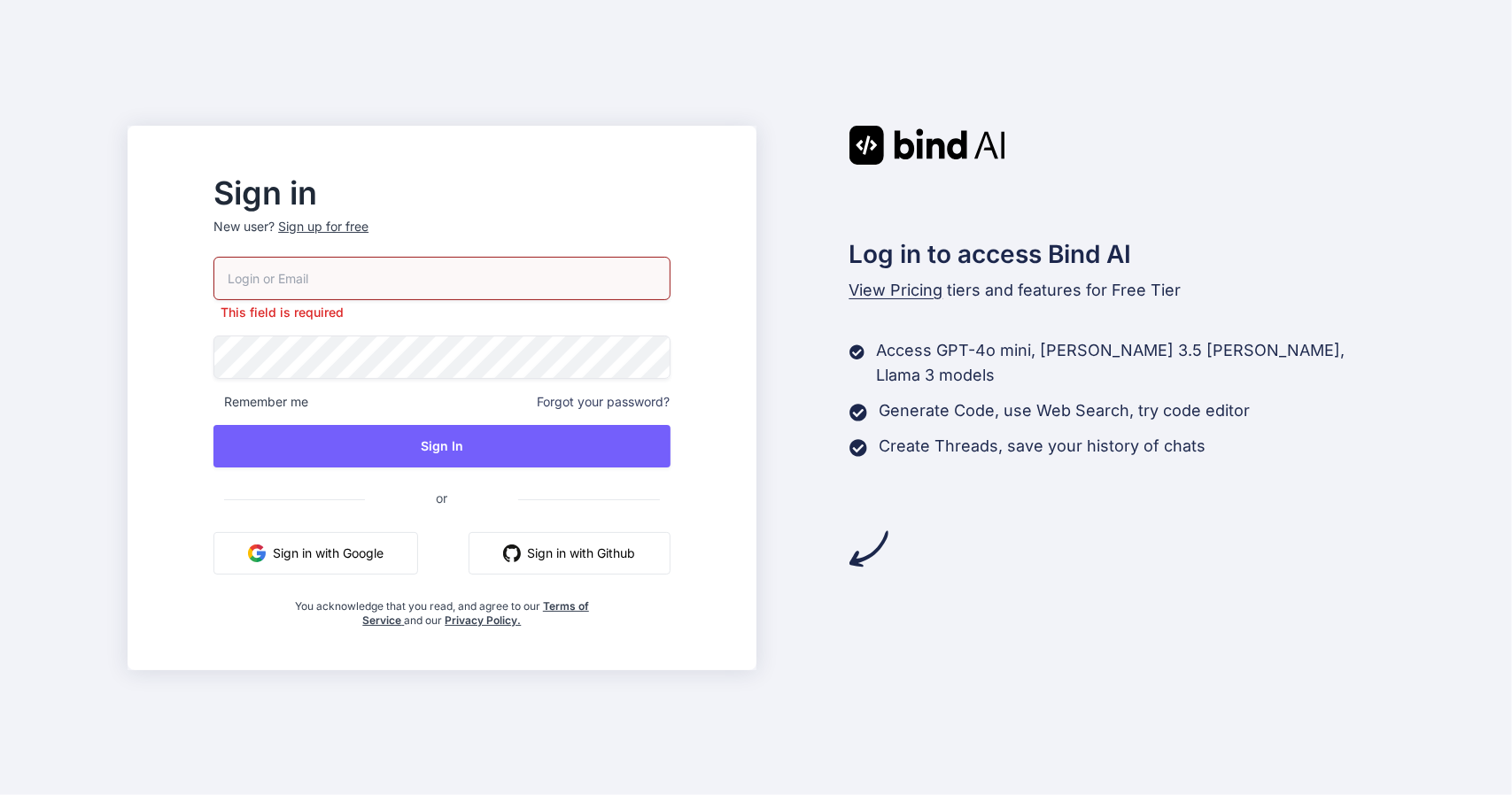
click at [418, 534] on button "Sign in with Google" at bounding box center [316, 553] width 204 height 43
